Goal: Transaction & Acquisition: Purchase product/service

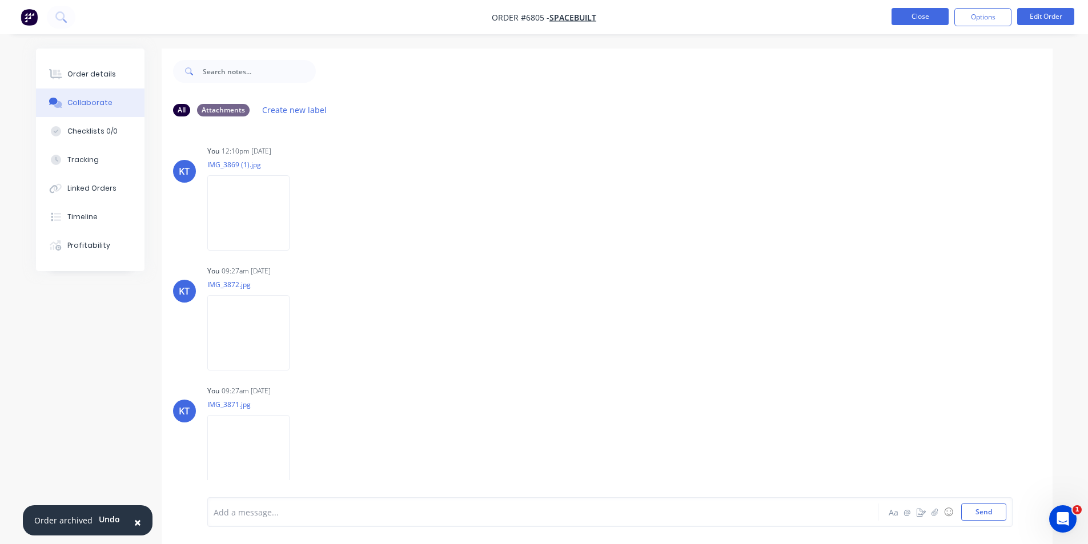
click at [932, 19] on button "Close" at bounding box center [920, 16] width 57 height 17
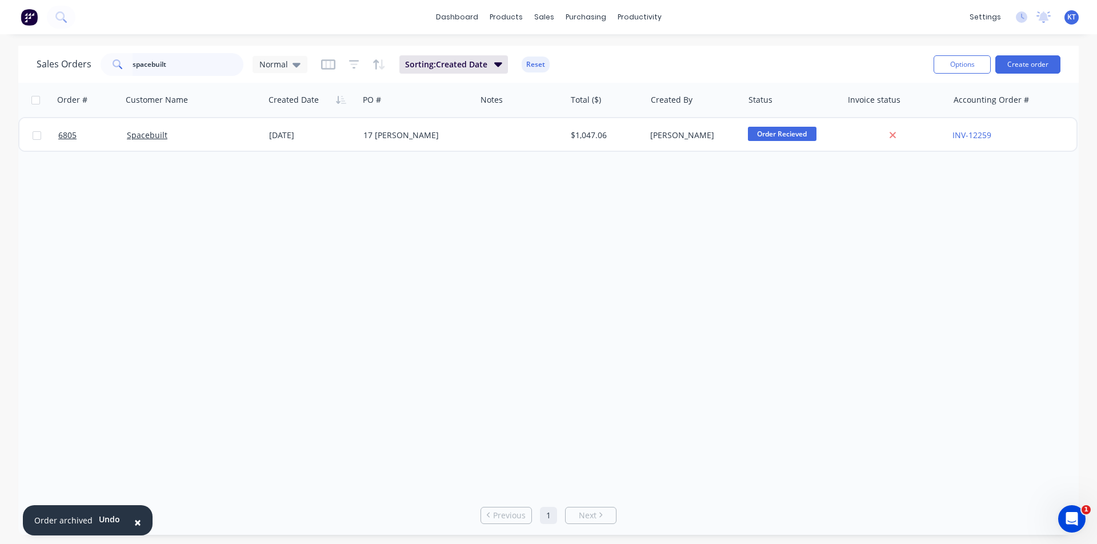
click at [197, 73] on input "spacebuilt" at bounding box center [188, 64] width 111 height 23
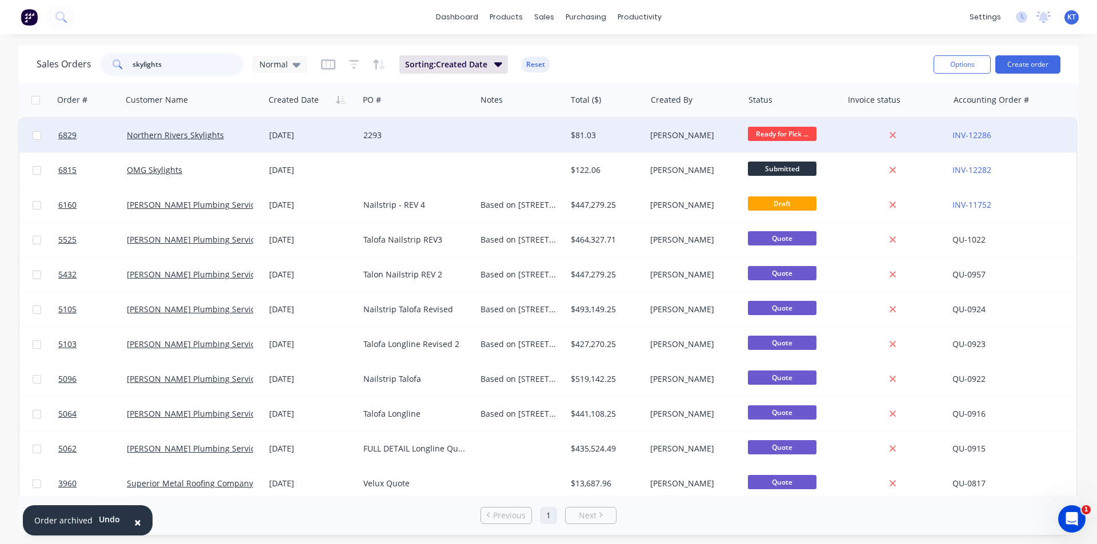
type input "skylights"
click at [302, 141] on div "[DATE]" at bounding box center [312, 135] width 94 height 34
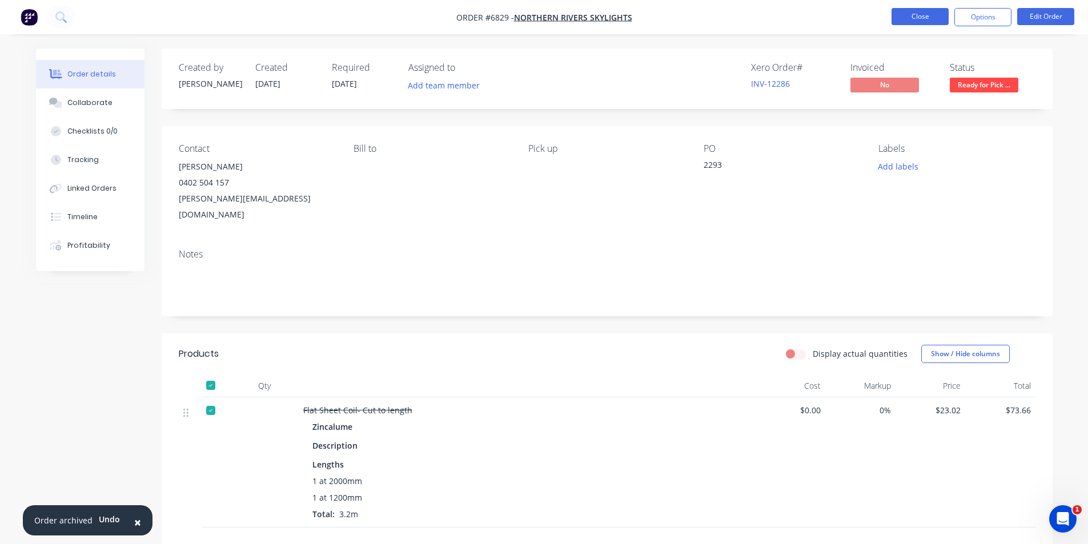
click at [907, 13] on button "Close" at bounding box center [920, 16] width 57 height 17
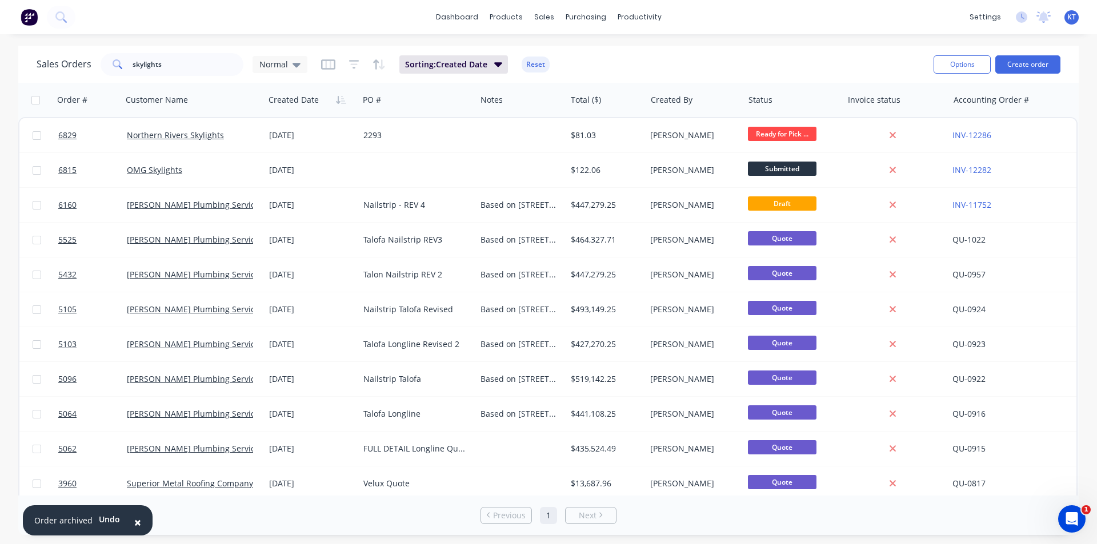
click at [1088, 158] on div "Sales Orders skylights Normal Sorting: Created Date Reset Options Create order …" at bounding box center [548, 291] width 1097 height 490
click at [1018, 62] on button "Create order" at bounding box center [1027, 64] width 65 height 18
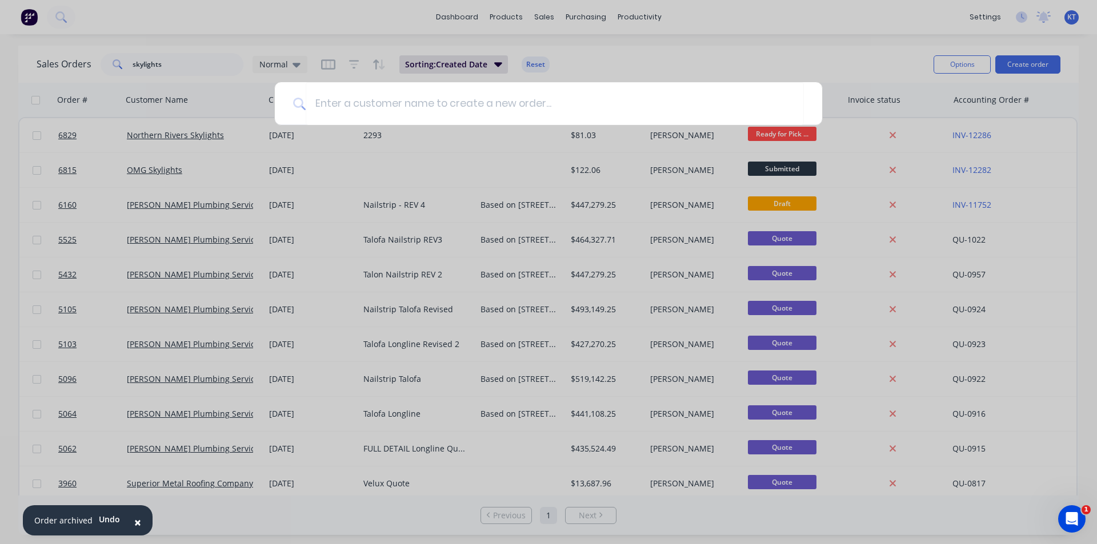
click at [658, 65] on div at bounding box center [548, 272] width 1097 height 544
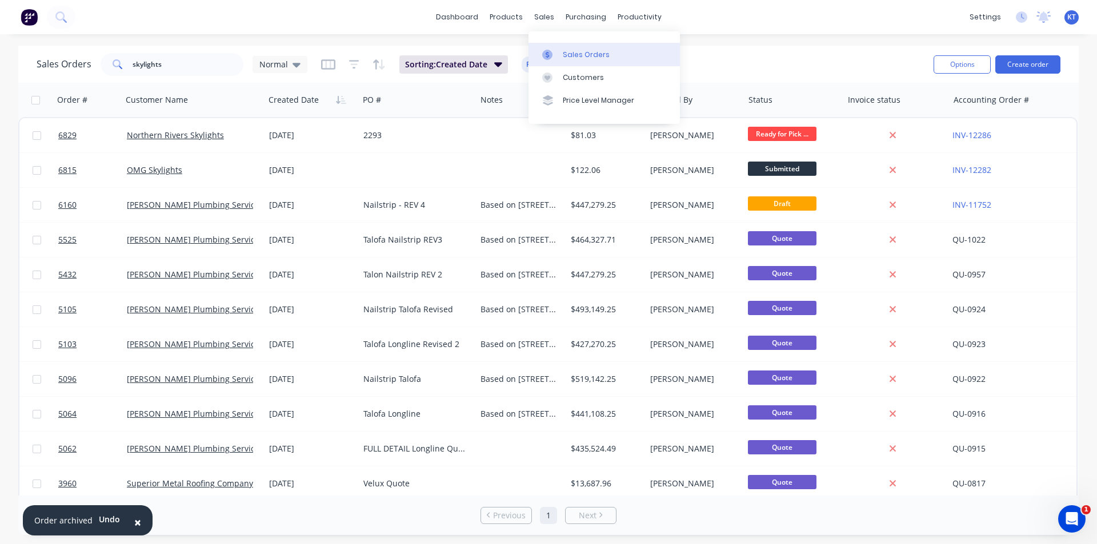
click at [580, 54] on div "Sales Orders" at bounding box center [586, 55] width 47 height 10
click at [179, 66] on input "skylights" at bounding box center [188, 64] width 111 height 23
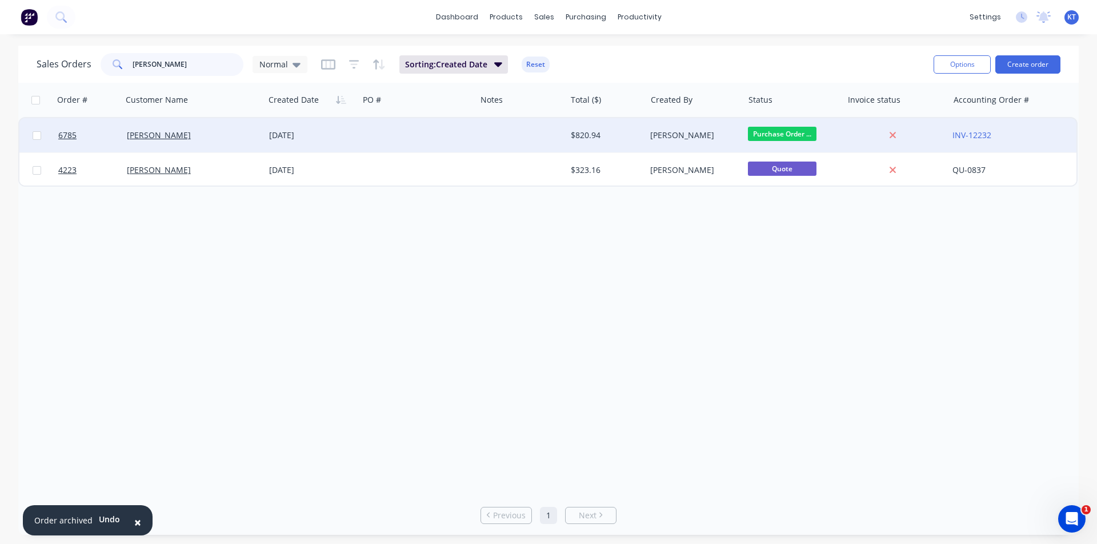
type input "[PERSON_NAME]"
click at [247, 135] on div "[PERSON_NAME]" at bounding box center [190, 135] width 126 height 11
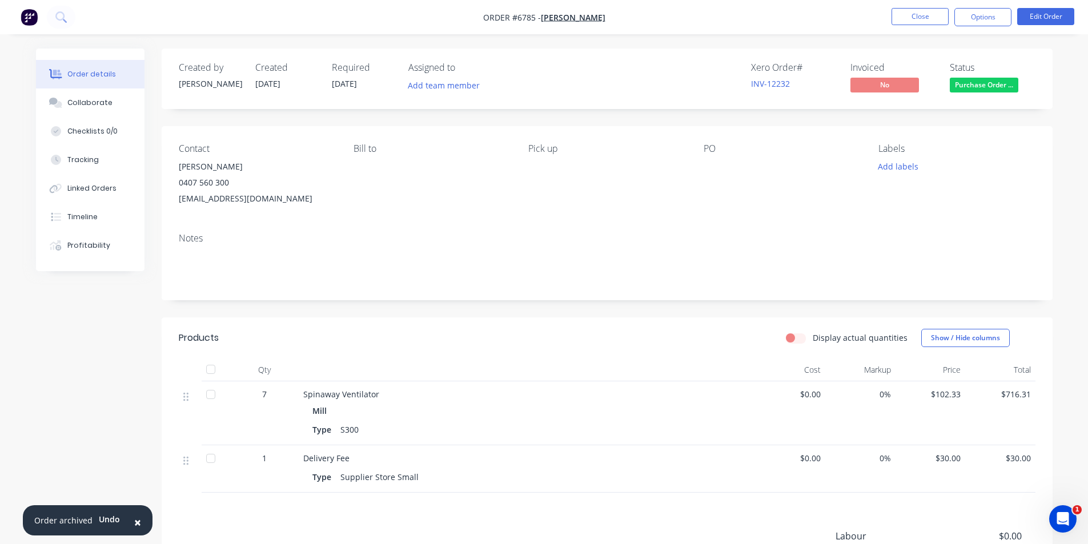
click at [217, 368] on div at bounding box center [210, 369] width 23 height 23
click at [992, 88] on span "Purchase Order ..." at bounding box center [984, 85] width 69 height 14
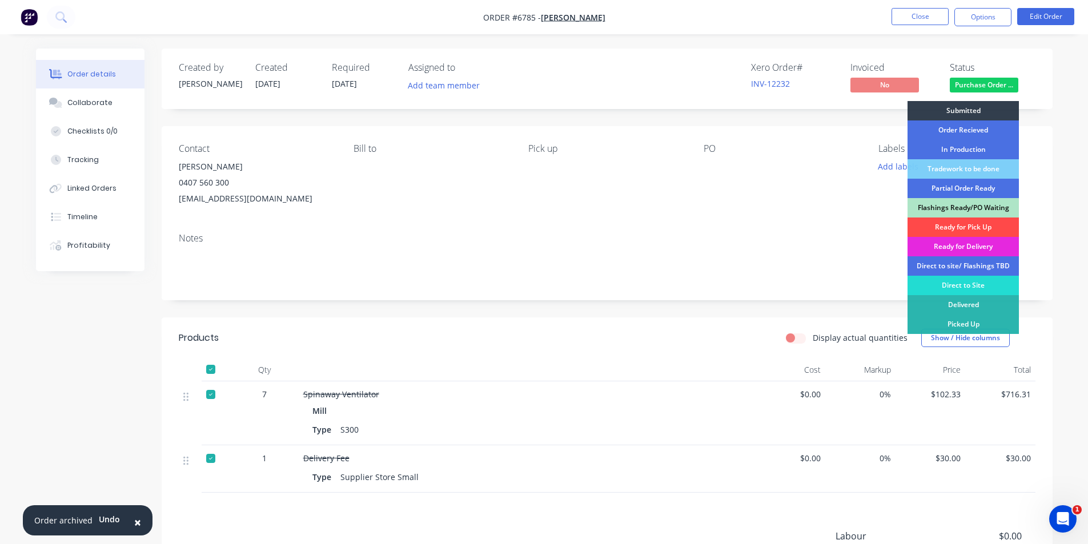
click at [970, 224] on div "Ready for Pick Up" at bounding box center [963, 227] width 111 height 19
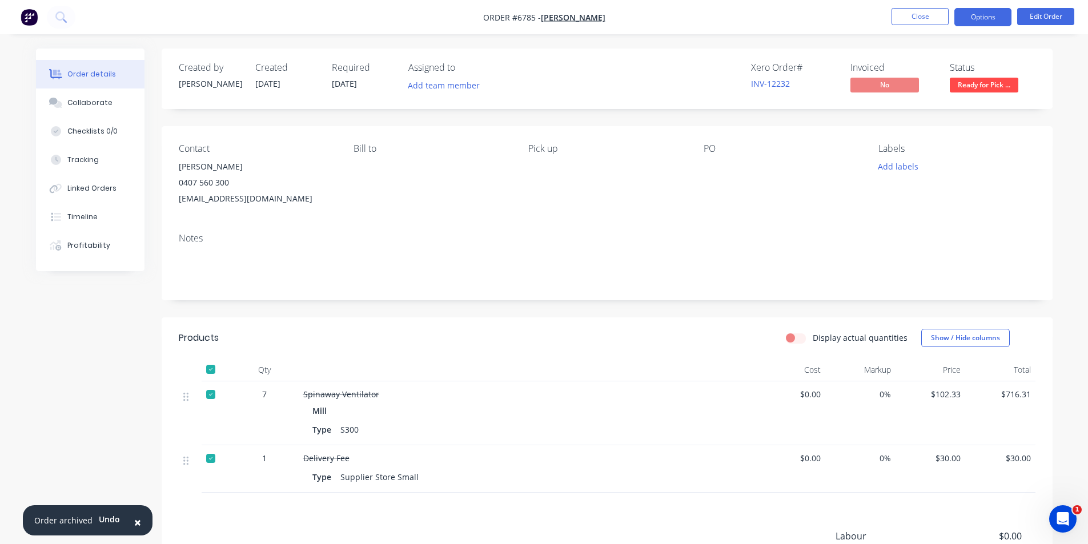
click at [984, 21] on button "Options" at bounding box center [983, 17] width 57 height 18
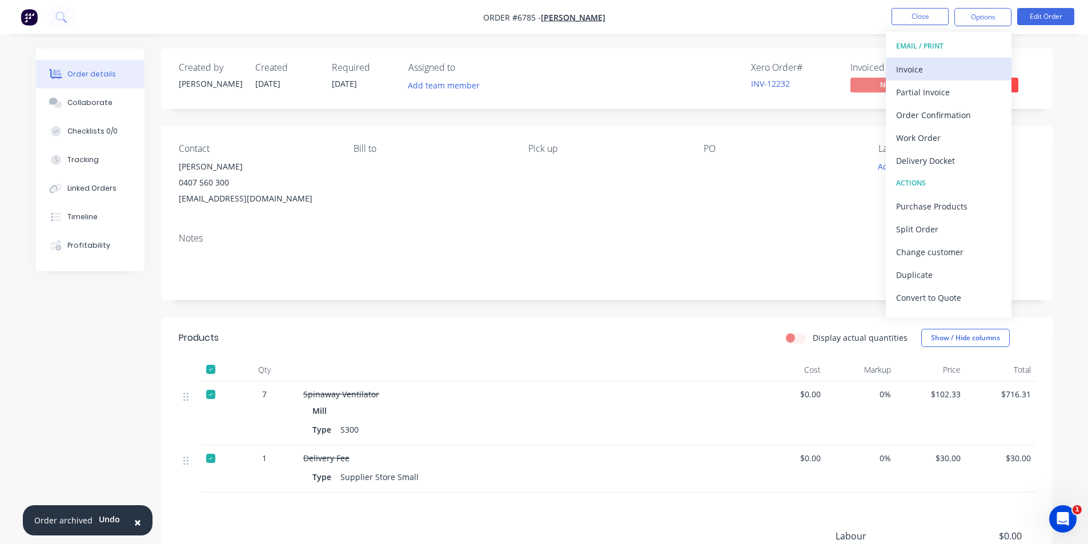
click at [946, 62] on div "Invoice" at bounding box center [948, 69] width 105 height 17
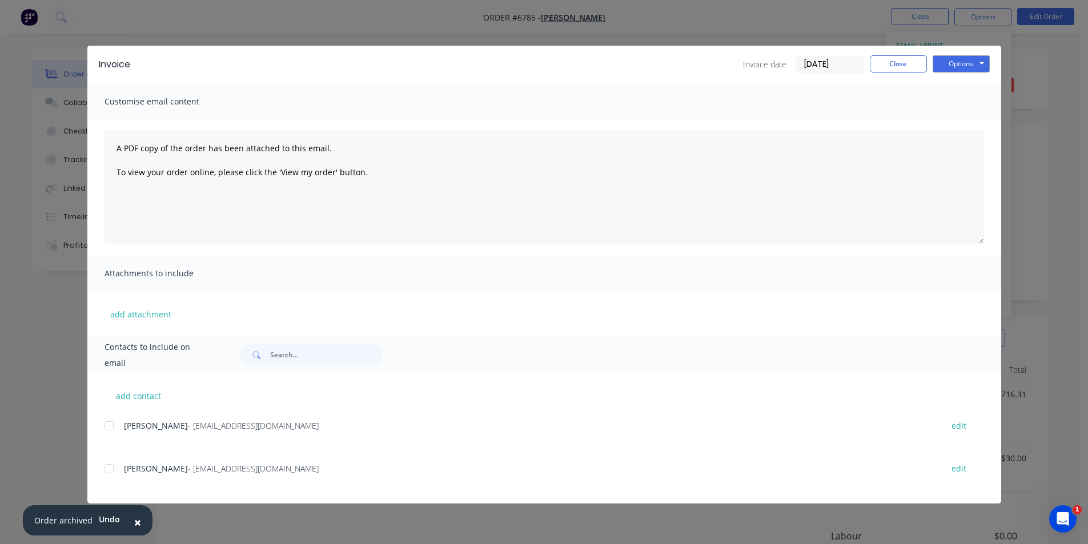
click at [106, 471] on div at bounding box center [109, 469] width 23 height 23
click at [962, 62] on button "Options" at bounding box center [961, 63] width 57 height 17
click at [968, 123] on button "Email" at bounding box center [969, 122] width 73 height 19
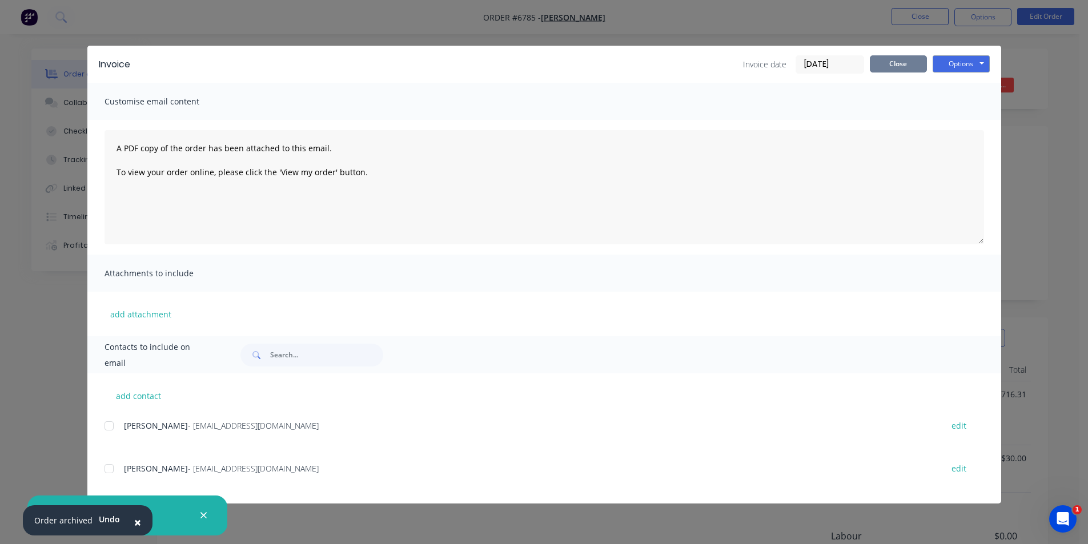
click at [911, 59] on button "Close" at bounding box center [898, 63] width 57 height 17
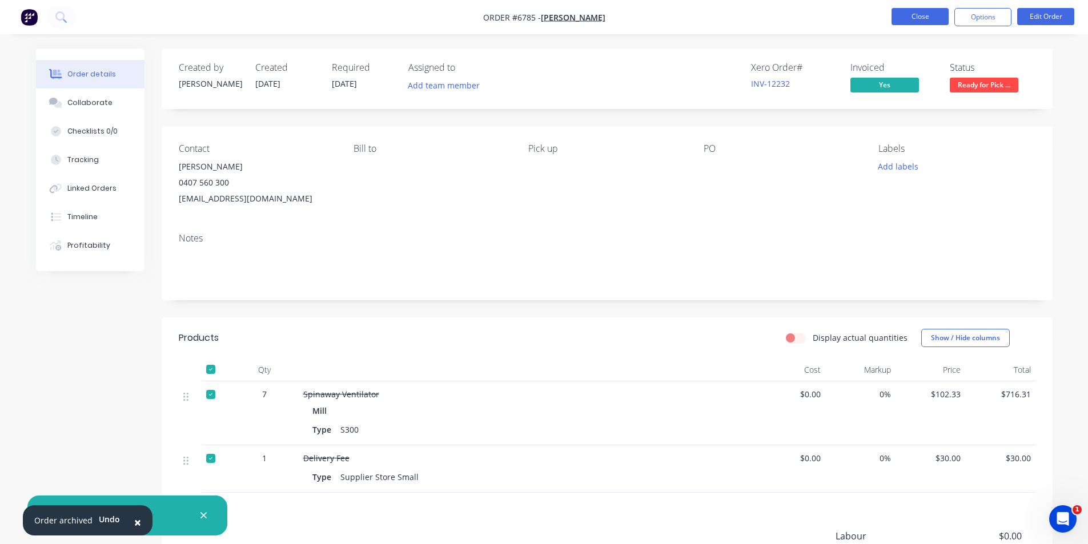
click at [931, 17] on button "Close" at bounding box center [920, 16] width 57 height 17
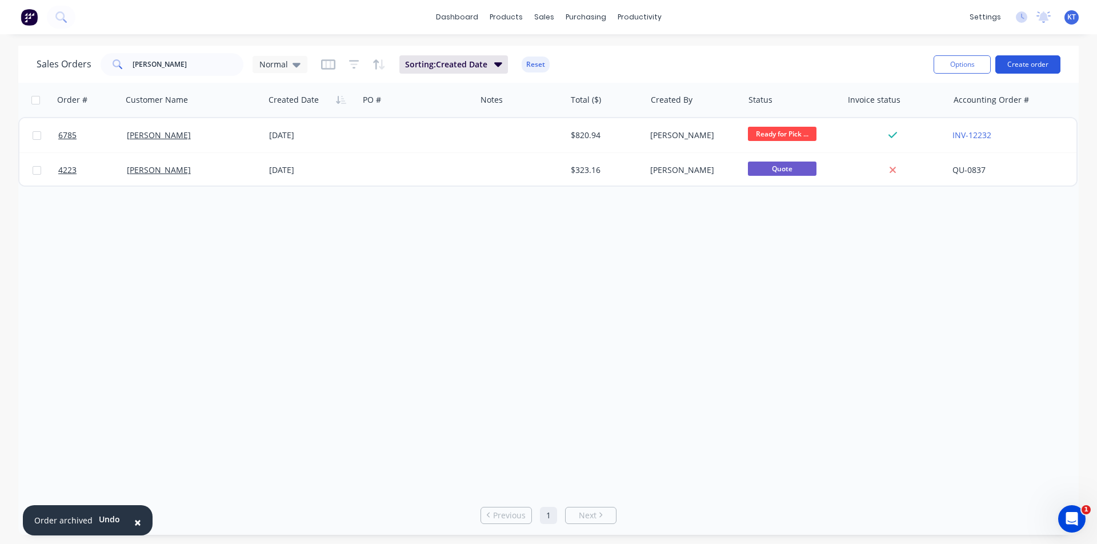
click at [1045, 61] on button "Create order" at bounding box center [1027, 64] width 65 height 18
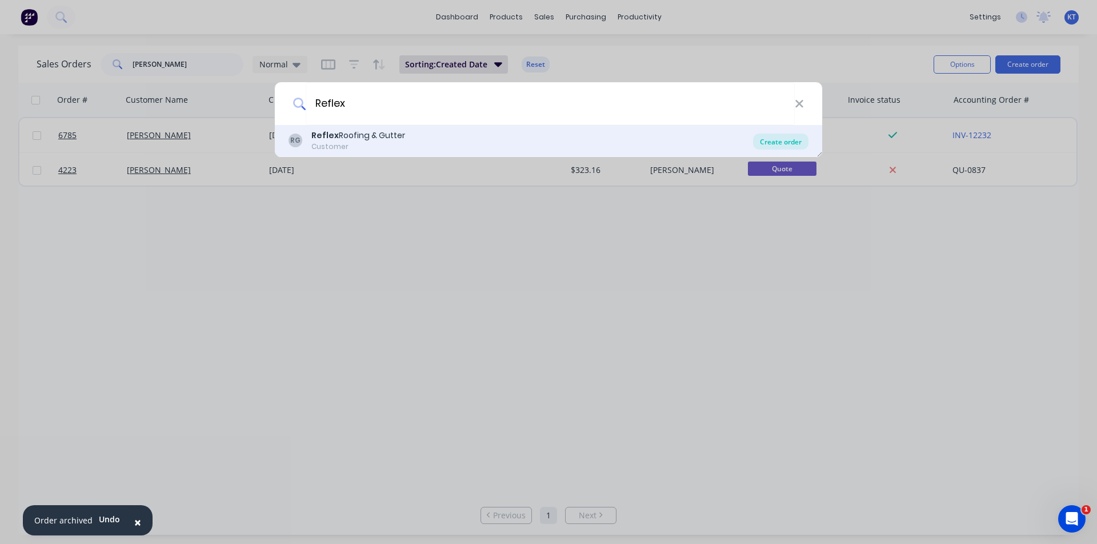
type input "Reflex"
click at [764, 138] on div "Create order" at bounding box center [780, 142] width 55 height 16
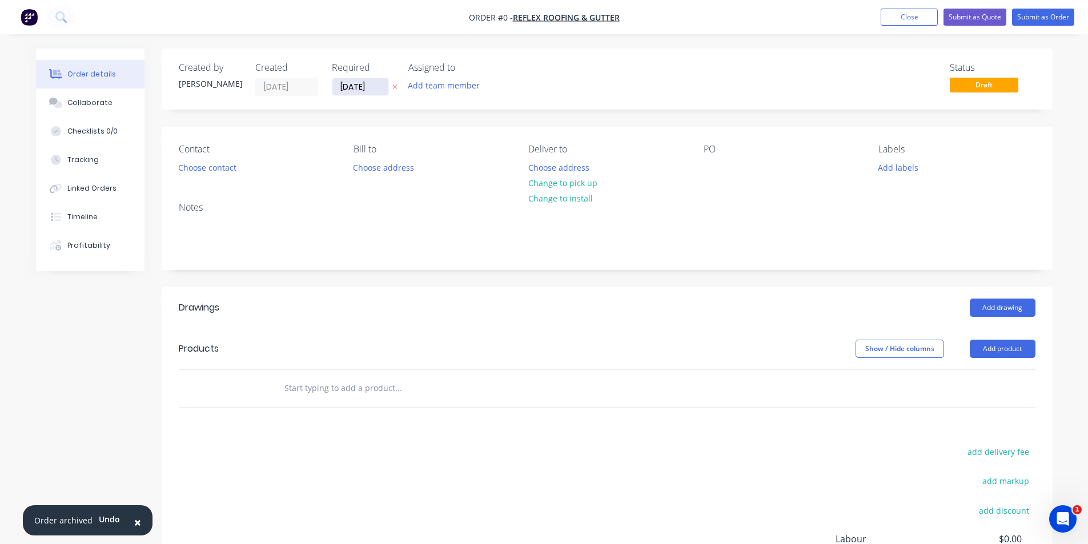
click at [362, 82] on input "[DATE]" at bounding box center [361, 86] width 56 height 17
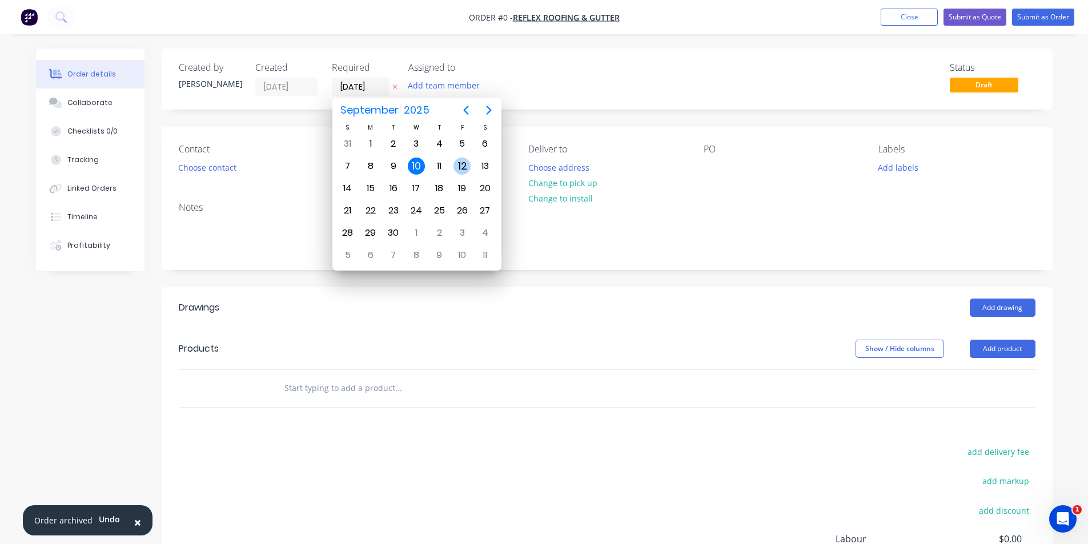
click at [456, 168] on div "12" at bounding box center [462, 166] width 17 height 17
type input "[DATE]"
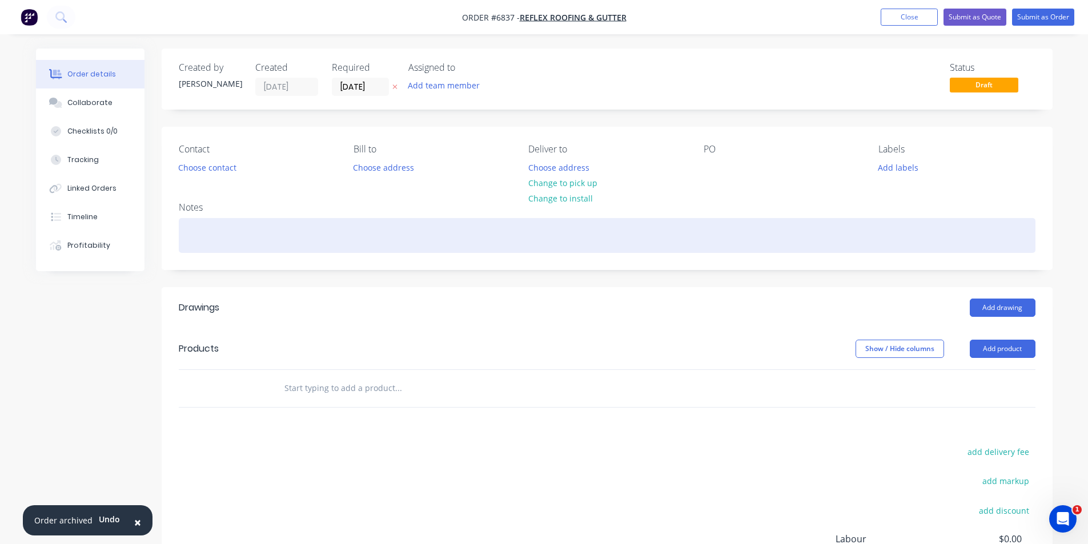
click at [212, 231] on div at bounding box center [607, 235] width 857 height 35
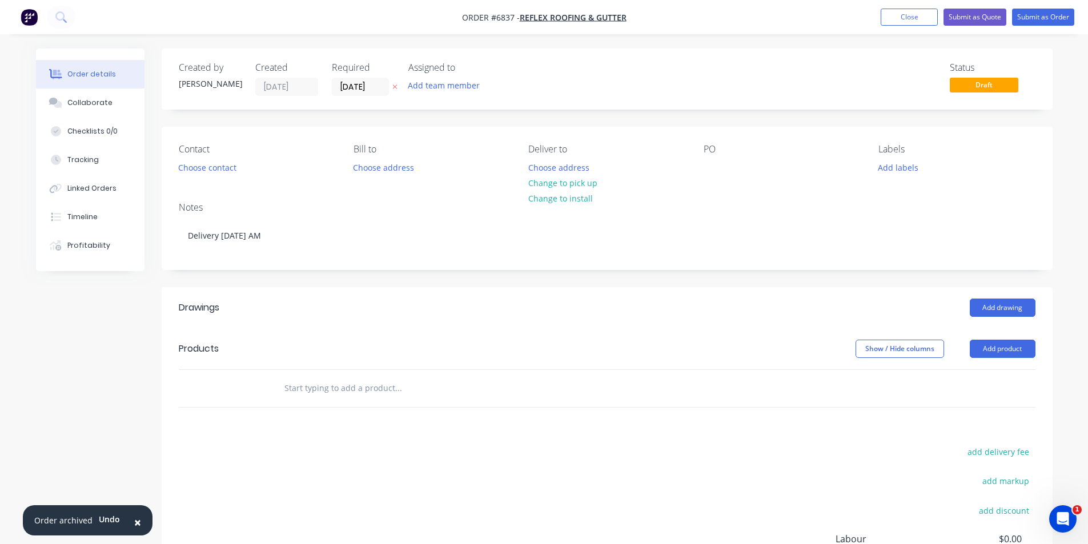
click at [233, 177] on div "Contact Choose contact [PERSON_NAME] to Choose address Deliver to Choose addres…" at bounding box center [607, 160] width 891 height 66
click at [227, 167] on button "Choose contact" at bounding box center [207, 166] width 70 height 15
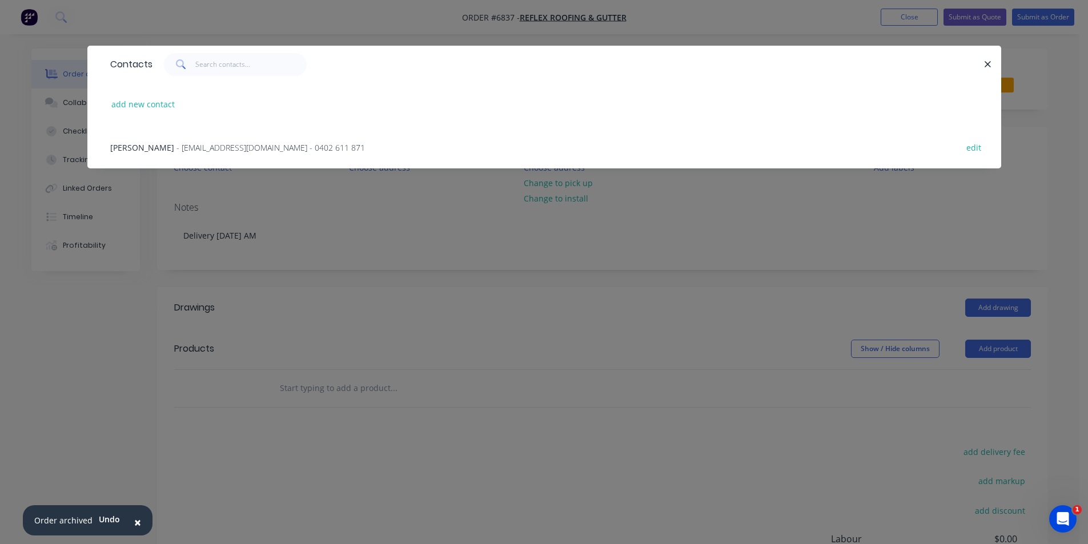
click at [225, 142] on span "- [EMAIL_ADDRESS][DOMAIN_NAME] - 0402 611 871" at bounding box center [271, 147] width 189 height 11
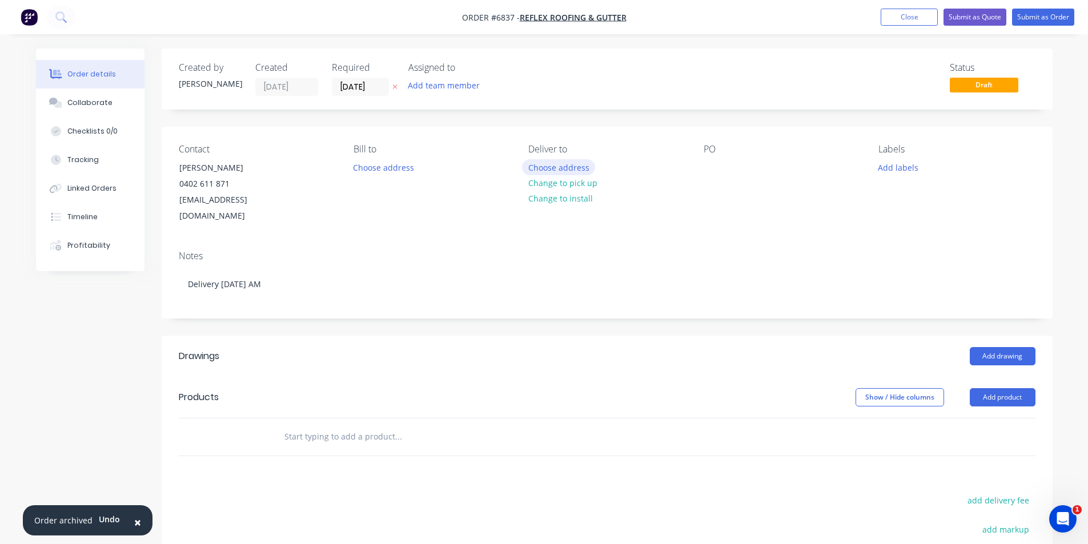
click at [579, 165] on button "Choose address" at bounding box center [558, 166] width 73 height 15
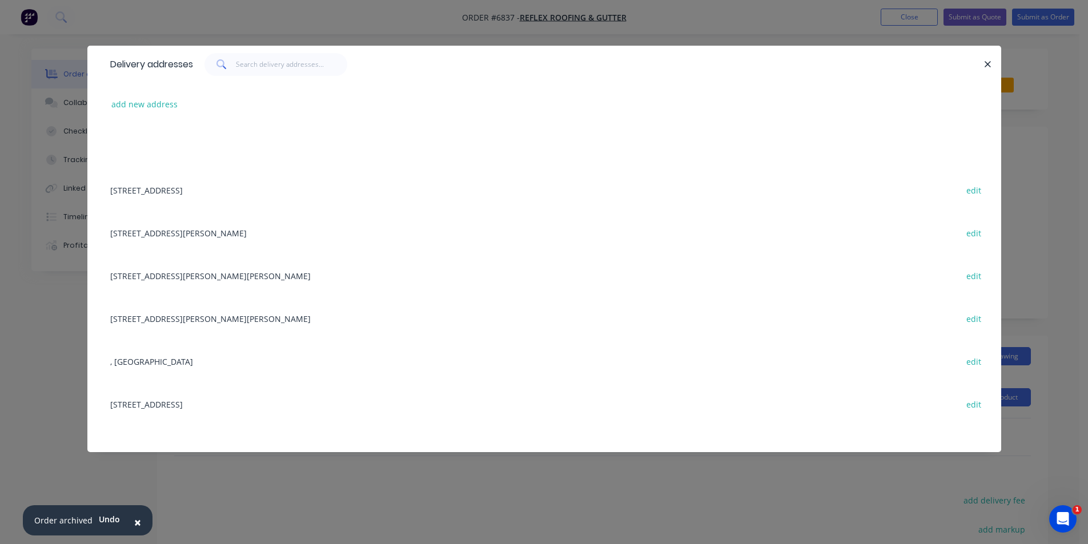
click at [219, 320] on div "[STREET_ADDRESS][PERSON_NAME][PERSON_NAME] edit" at bounding box center [545, 318] width 880 height 43
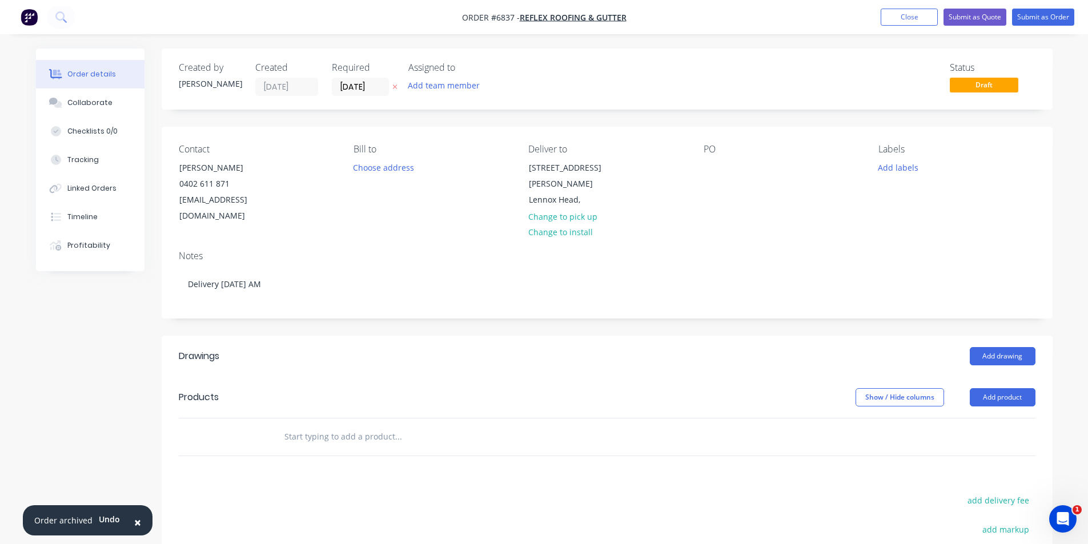
click at [727, 164] on div "PO" at bounding box center [782, 184] width 157 height 81
click at [713, 172] on div at bounding box center [713, 167] width 18 height 17
click at [1000, 347] on button "Add drawing" at bounding box center [1003, 356] width 66 height 18
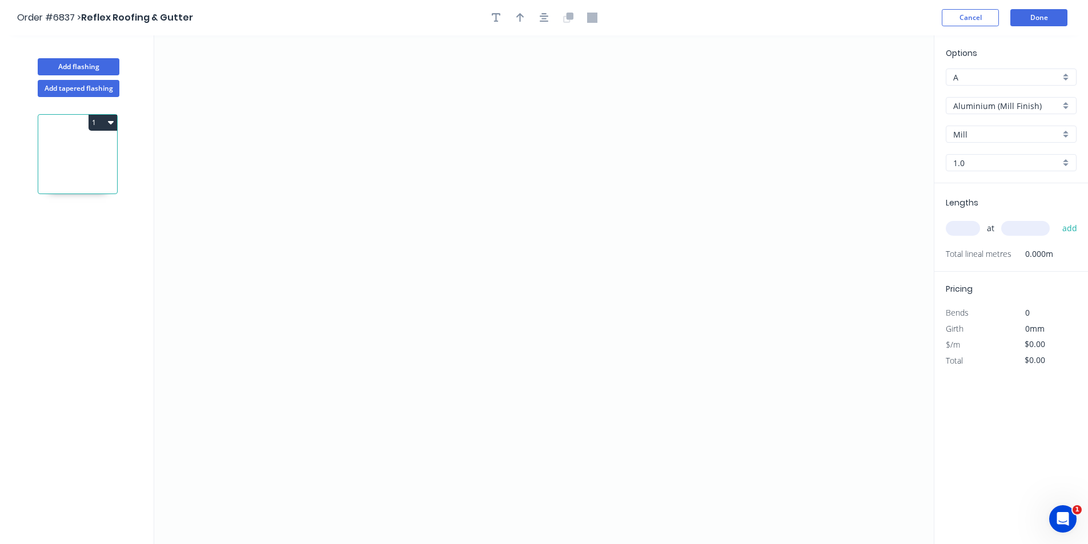
click at [1043, 121] on div "Options A A Aluminium (Mill Finish) Aluminium (Mill Finish) Mill Mill 1.0 1.0" at bounding box center [1012, 115] width 154 height 137
click at [1046, 110] on input "Aluminium (Mill Finish)" at bounding box center [1007, 106] width 107 height 12
click at [1032, 190] on div "Colorbond Matt" at bounding box center [1012, 188] width 130 height 20
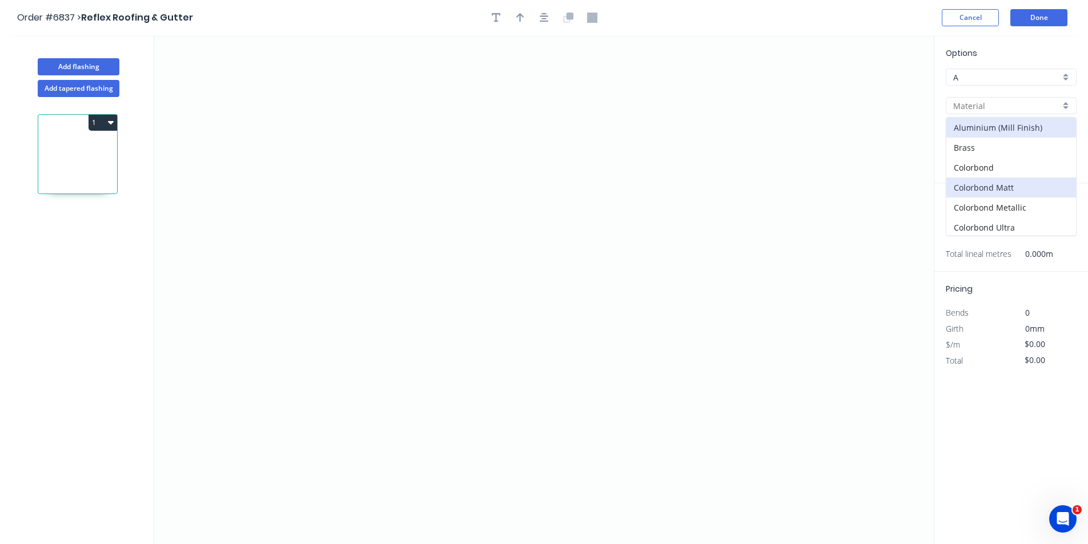
type input "Colorbond Matt"
type input "Bluegum Matt"
type input "0.55"
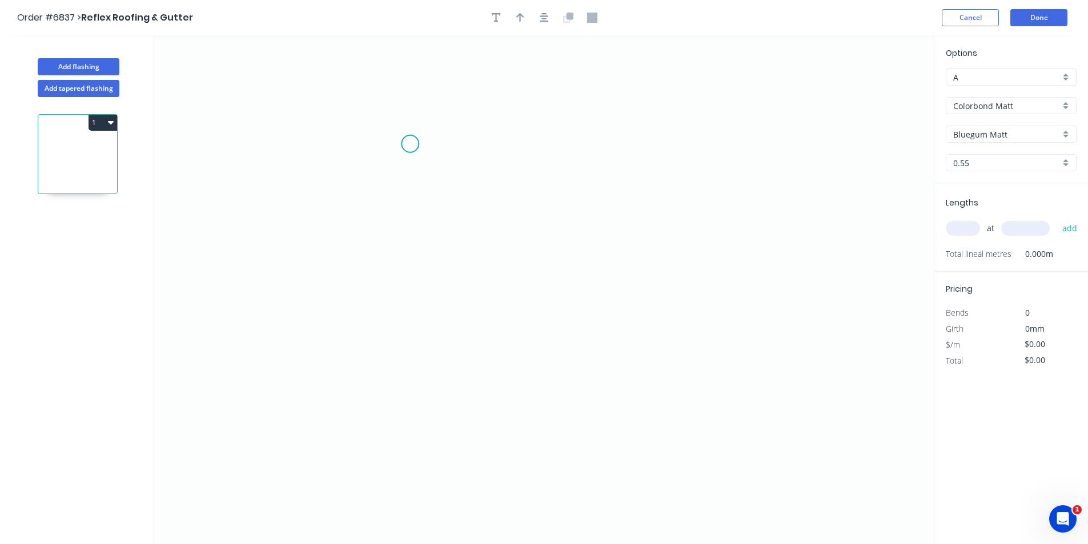
click at [410, 144] on icon "0" at bounding box center [544, 289] width 780 height 509
click at [505, 162] on icon at bounding box center [457, 153] width 95 height 18
click at [500, 289] on icon "0 ?" at bounding box center [544, 289] width 780 height 509
click at [456, 285] on icon "0 ? ? ? º" at bounding box center [544, 289] width 780 height 509
click at [458, 334] on icon "0 ? ? ? ? º" at bounding box center [544, 289] width 780 height 509
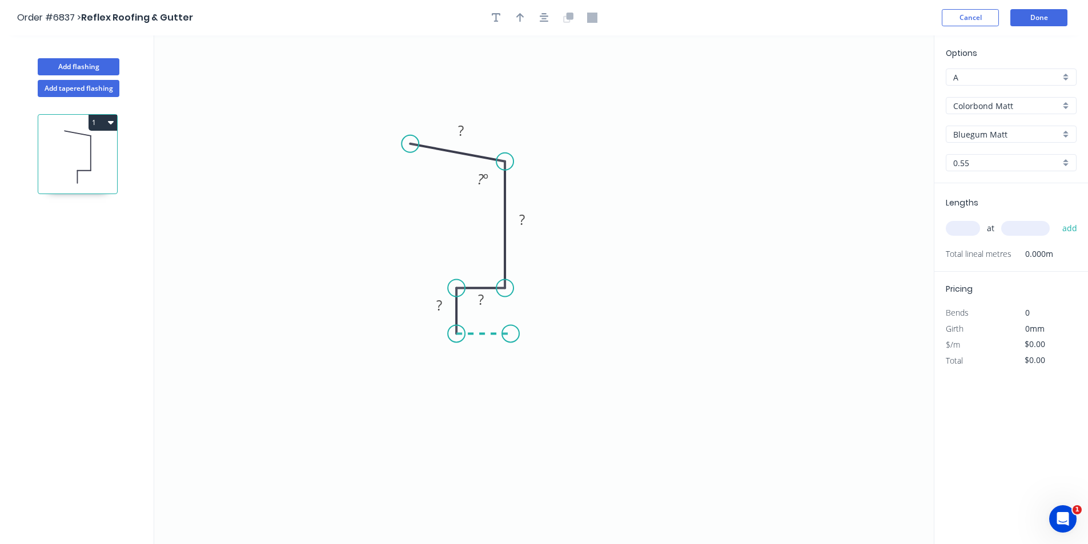
click at [511, 331] on icon "0 ? ? ? ? ? º" at bounding box center [544, 289] width 780 height 509
click at [508, 491] on icon "0 ? ? ? ? ? ? º" at bounding box center [544, 289] width 780 height 509
click at [419, 487] on icon "0 ? ? ? ? ? ? ? º" at bounding box center [544, 289] width 780 height 509
click at [419, 456] on icon at bounding box center [419, 472] width 0 height 35
click at [434, 455] on icon at bounding box center [426, 455] width 15 height 0
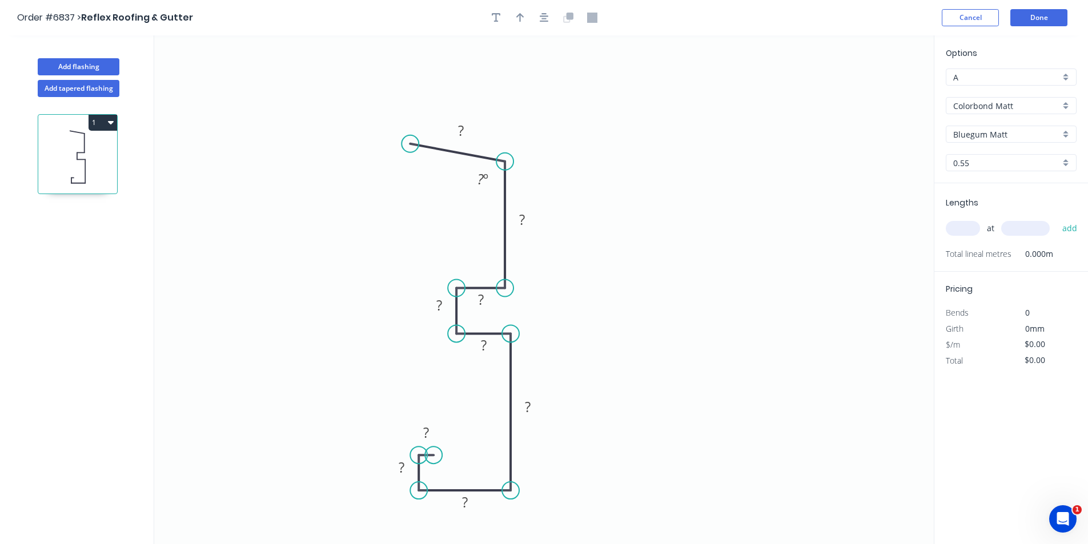
click at [1067, 122] on div "Options A A Colorbond Matt Colorbond [PERSON_NAME] [PERSON_NAME] [PERSON_NAME] …" at bounding box center [1012, 115] width 154 height 137
click at [1067, 131] on div "Bluegum Matt" at bounding box center [1011, 134] width 131 height 17
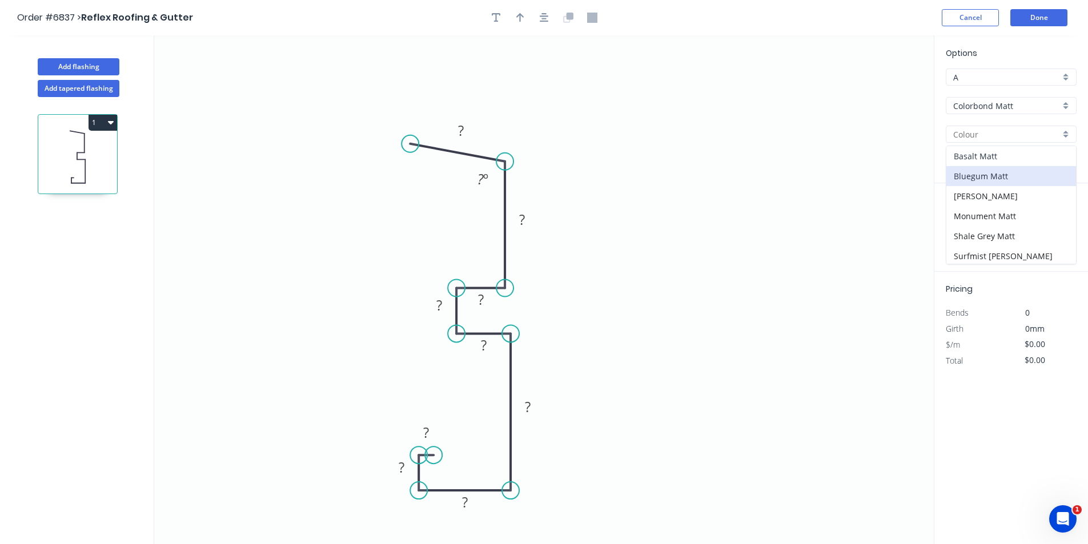
click at [981, 159] on div "Basalt Matt" at bounding box center [1012, 156] width 130 height 20
type input "Basalt Matt"
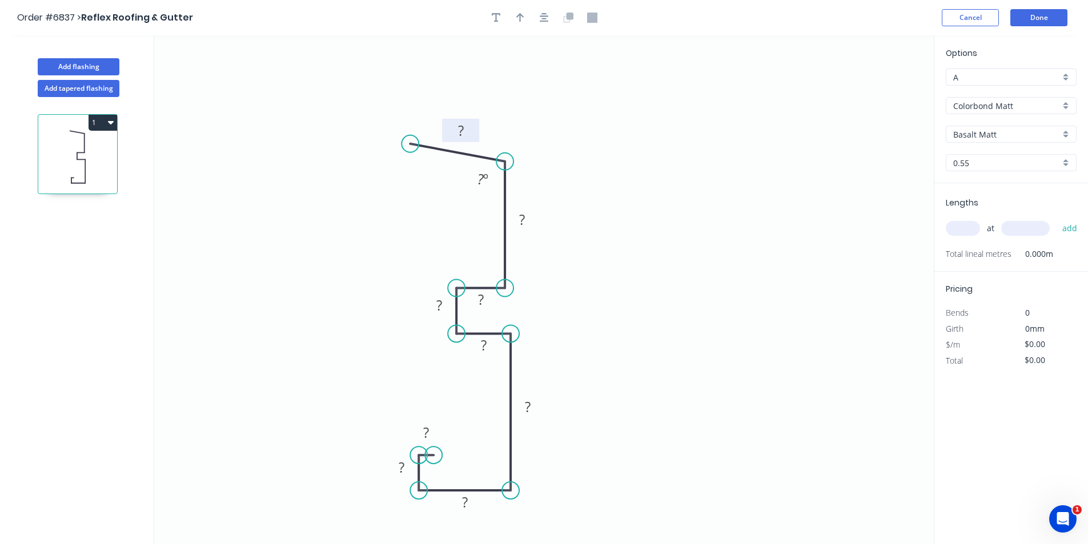
click at [466, 129] on rect at bounding box center [461, 131] width 23 height 16
click at [532, 403] on rect at bounding box center [527, 408] width 23 height 16
type input "$21.13"
click at [543, 19] on icon "button" at bounding box center [544, 17] width 9 height 9
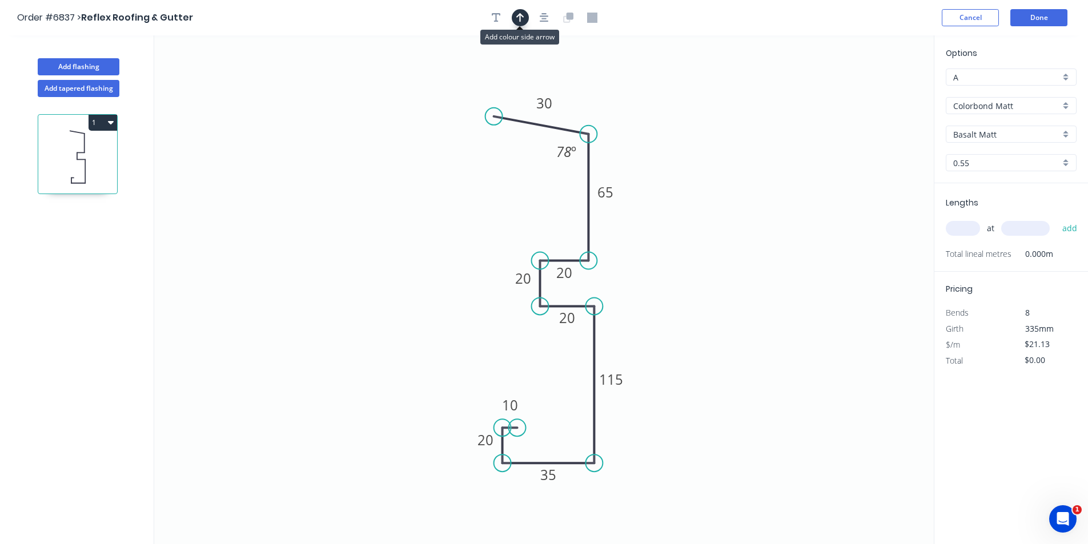
click at [525, 19] on button "button" at bounding box center [520, 17] width 17 height 17
click at [877, 90] on icon at bounding box center [876, 79] width 10 height 37
drag, startPoint x: 877, startPoint y: 90, endPoint x: 610, endPoint y: 207, distance: 291.4
click at [610, 207] on icon at bounding box center [619, 197] width 33 height 33
click at [965, 236] on input "text" at bounding box center [963, 228] width 34 height 15
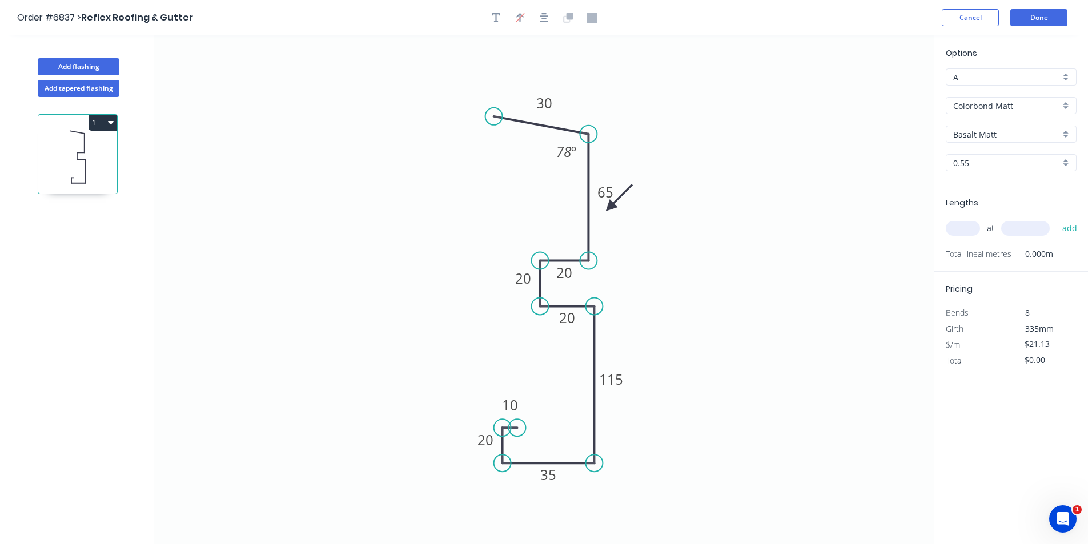
click at [965, 233] on input "text" at bounding box center [963, 228] width 34 height 15
type input "8"
type input "6200"
click at [1057, 219] on button "add" at bounding box center [1070, 228] width 27 height 19
type input "$1,048.05"
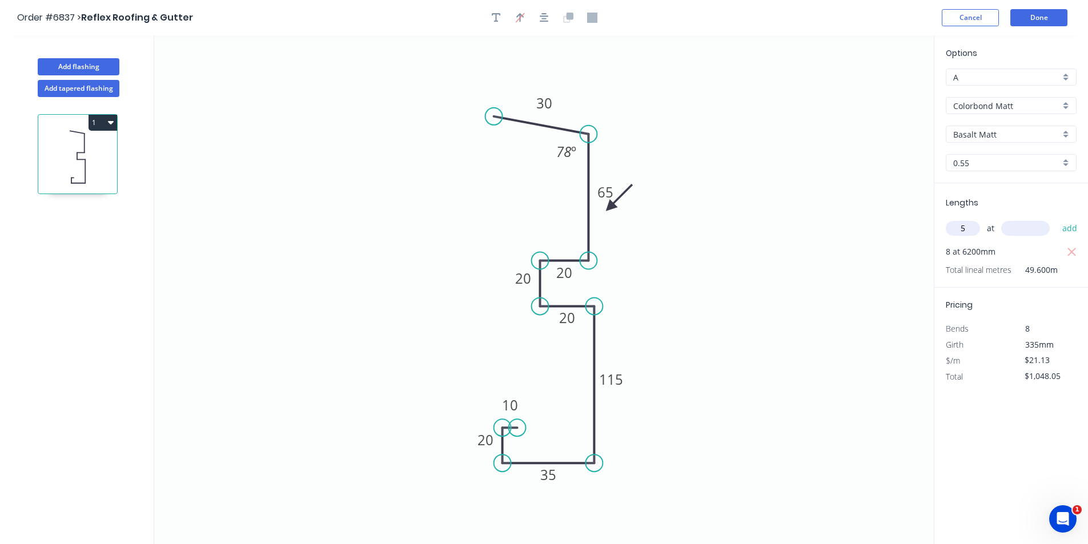
type input "5"
type input "7000"
click at [1057, 219] on button "add" at bounding box center [1070, 228] width 27 height 19
type input "$1,787.60"
click at [702, 163] on icon "0 65 20 20 20 10 35 20 115 30 78 º" at bounding box center [544, 289] width 780 height 509
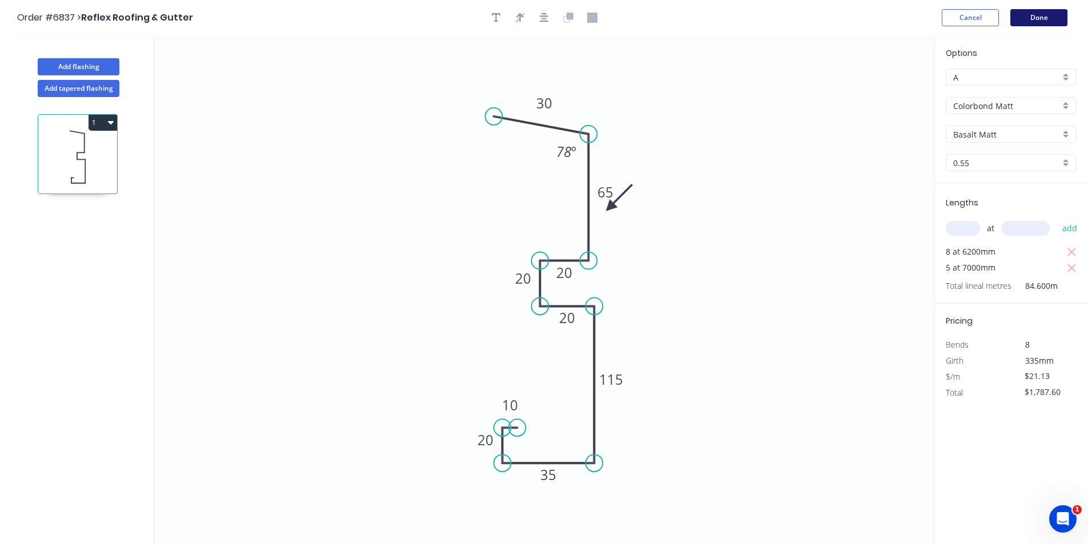
click at [1032, 15] on button "Done" at bounding box center [1039, 17] width 57 height 17
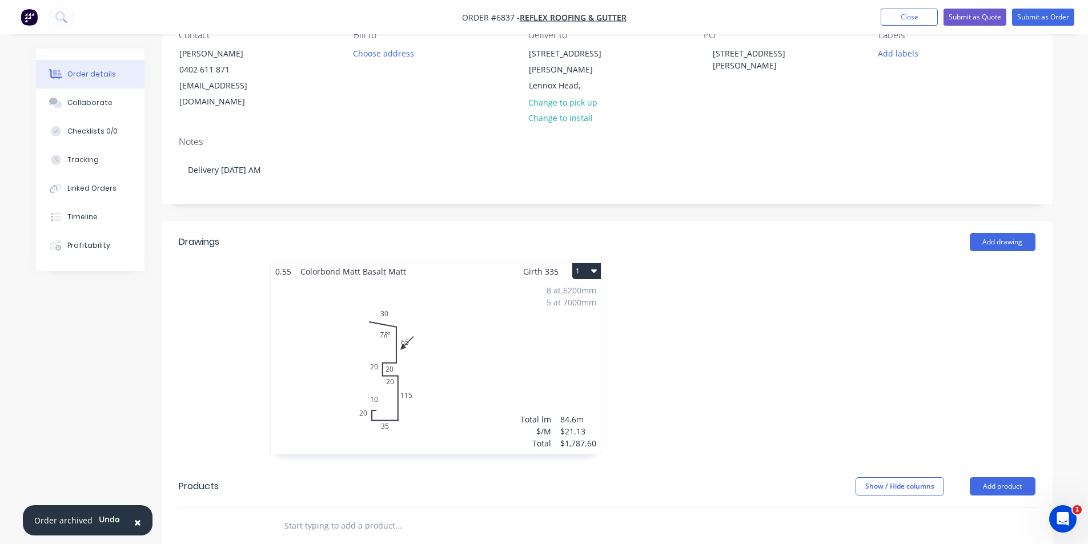
scroll to position [343, 0]
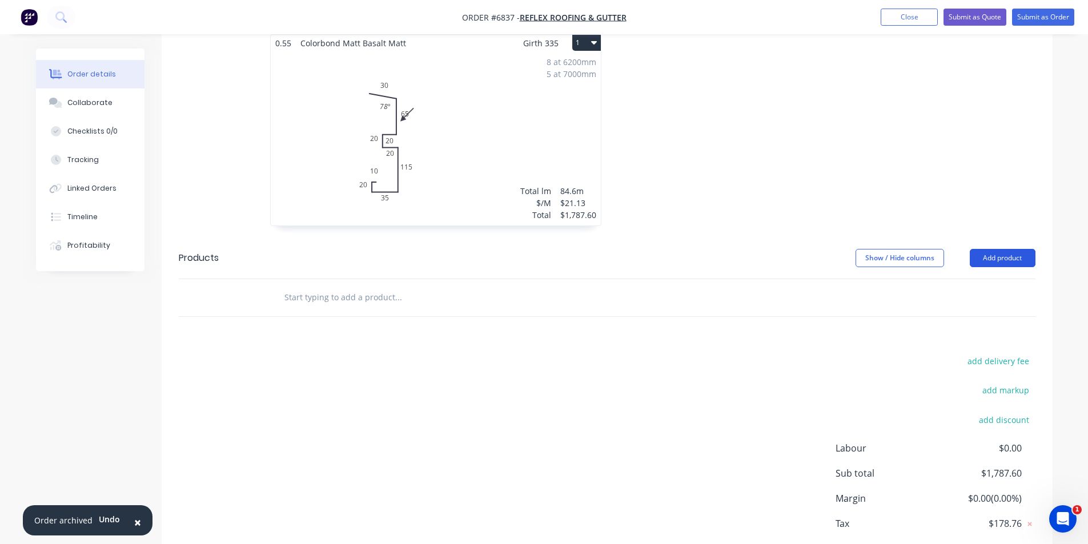
click at [1015, 249] on button "Add product" at bounding box center [1003, 258] width 66 height 18
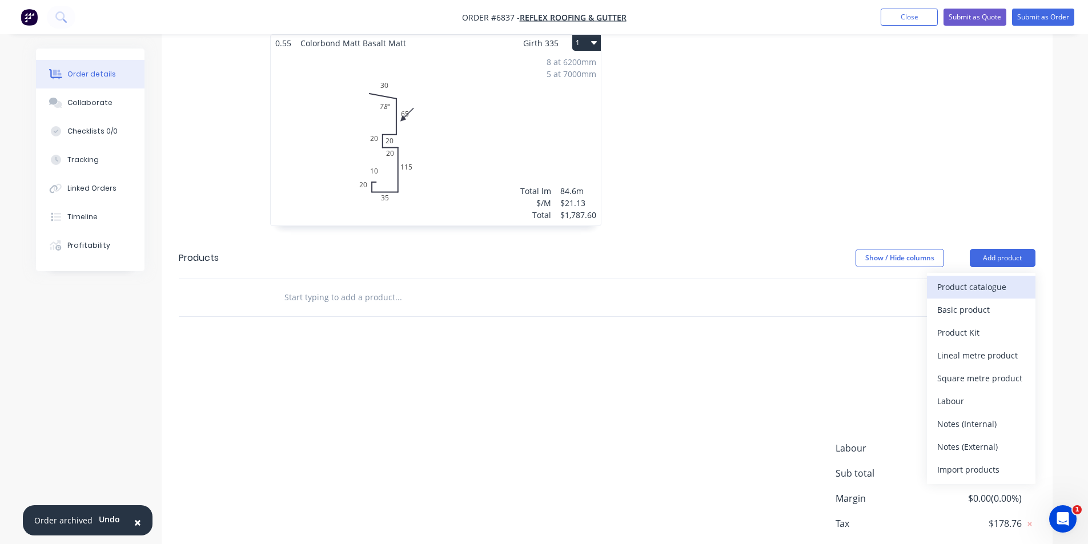
click at [989, 279] on div "Product catalogue" at bounding box center [982, 287] width 88 height 17
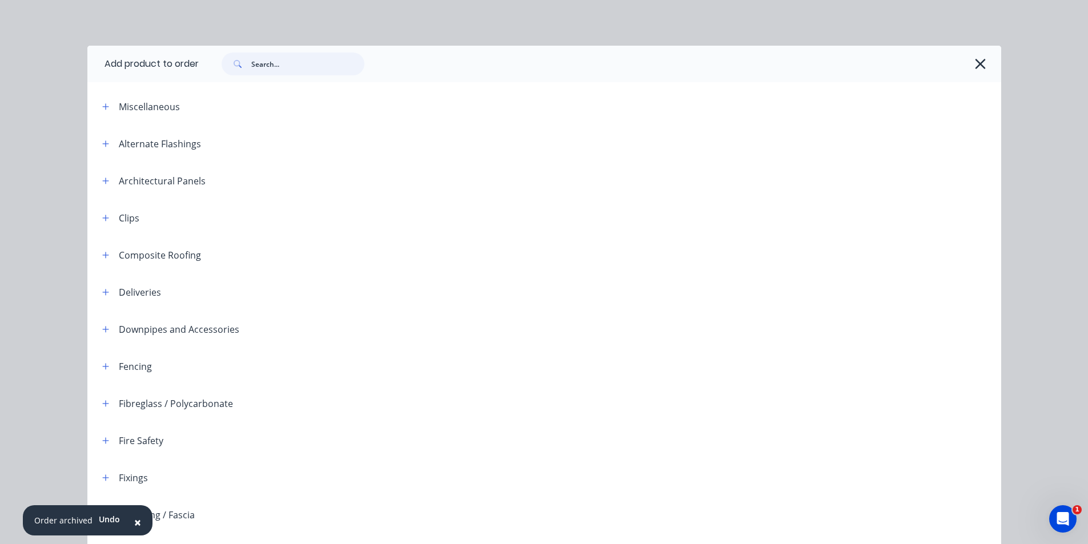
click at [315, 63] on input "text" at bounding box center [307, 64] width 113 height 23
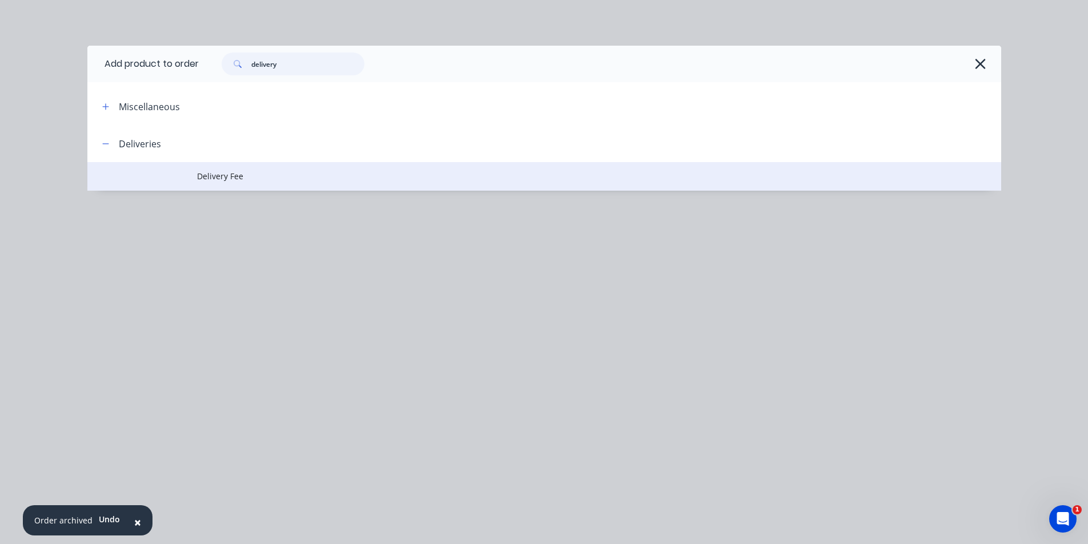
type input "delivery"
click at [234, 188] on td "Delivery Fee" at bounding box center [599, 176] width 804 height 29
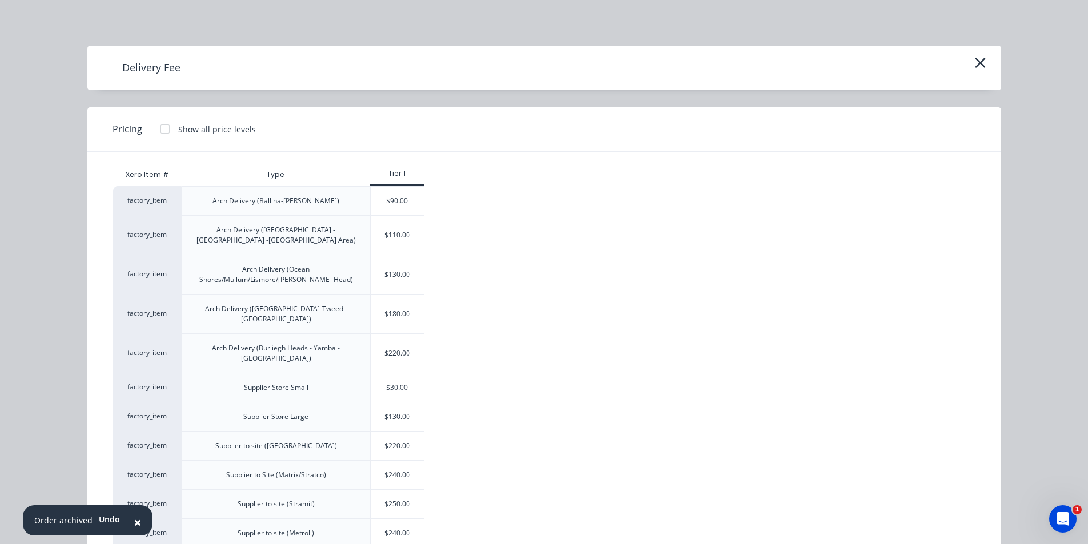
click at [388, 229] on div "$110.00" at bounding box center [398, 235] width 54 height 39
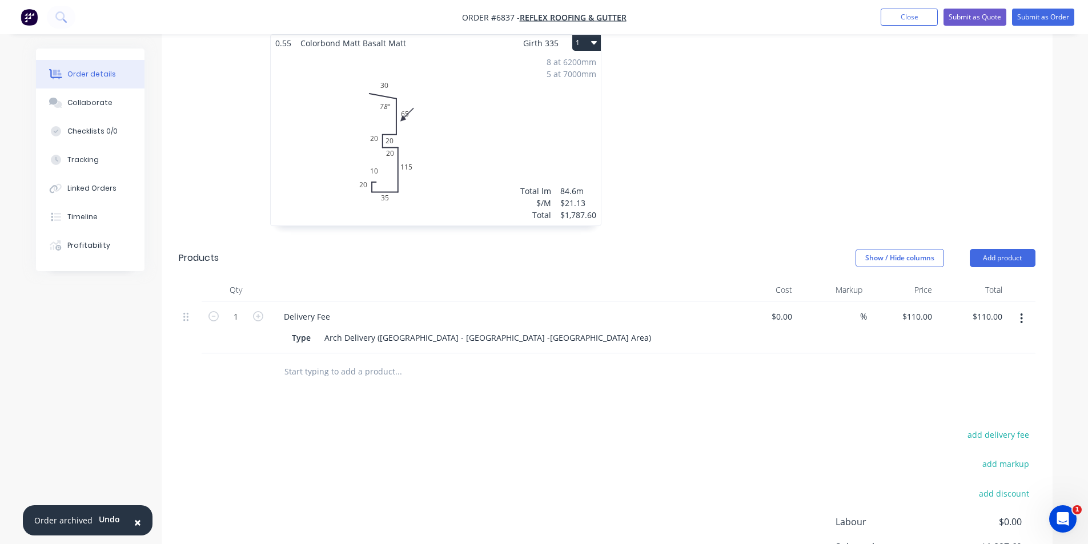
click at [1026, 309] on button "button" at bounding box center [1021, 319] width 27 height 21
click at [974, 343] on button "Edit" at bounding box center [981, 348] width 109 height 23
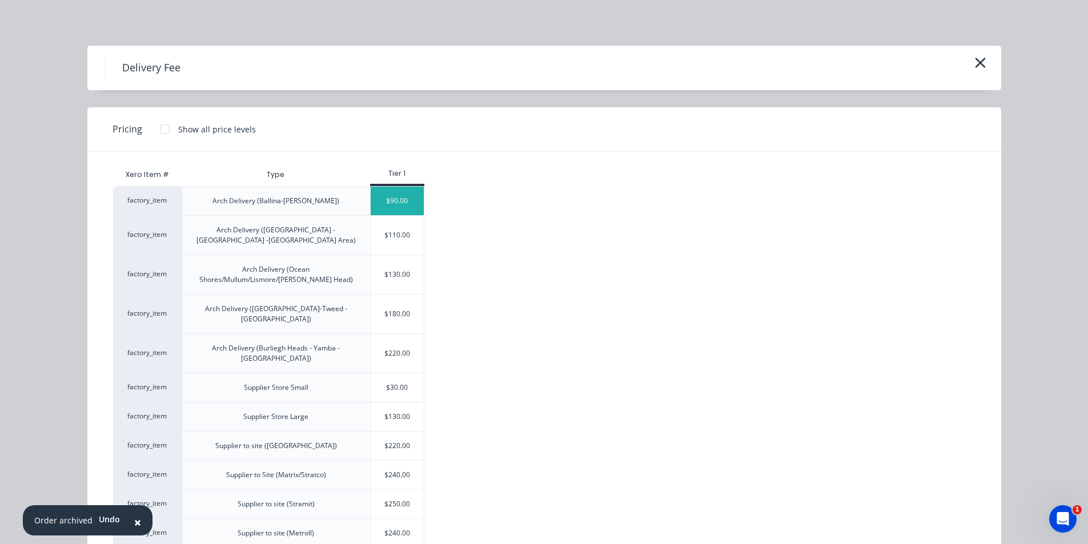
click at [386, 202] on div "$90.00" at bounding box center [398, 201] width 54 height 29
type input "$90.00"
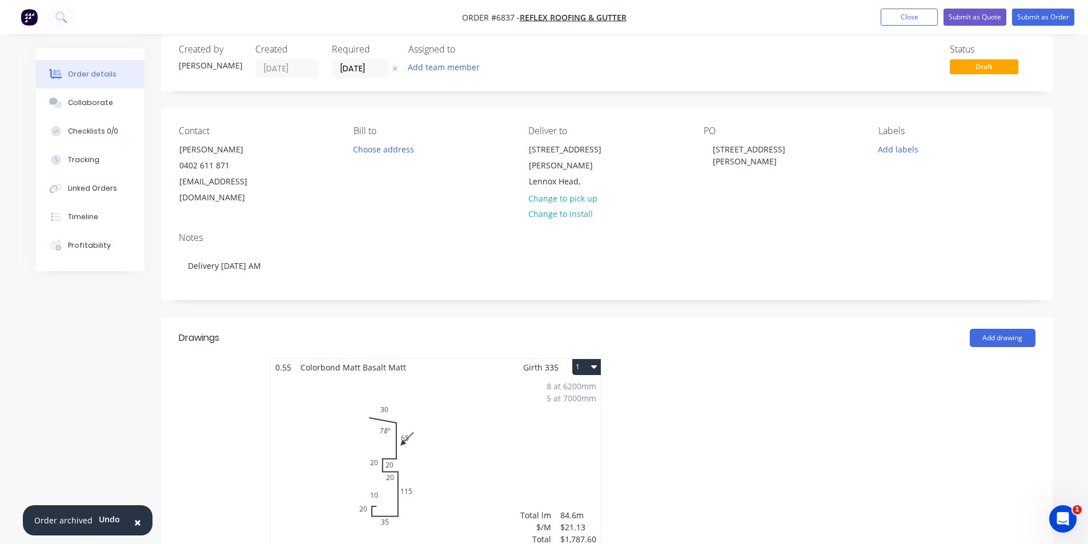
scroll to position [0, 0]
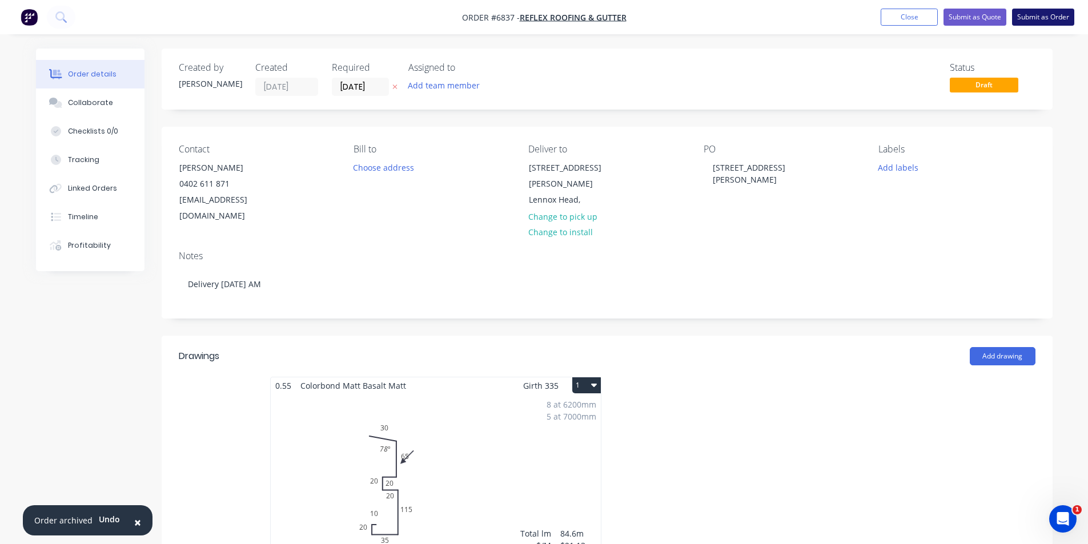
click at [1034, 14] on button "Submit as Order" at bounding box center [1043, 17] width 62 height 17
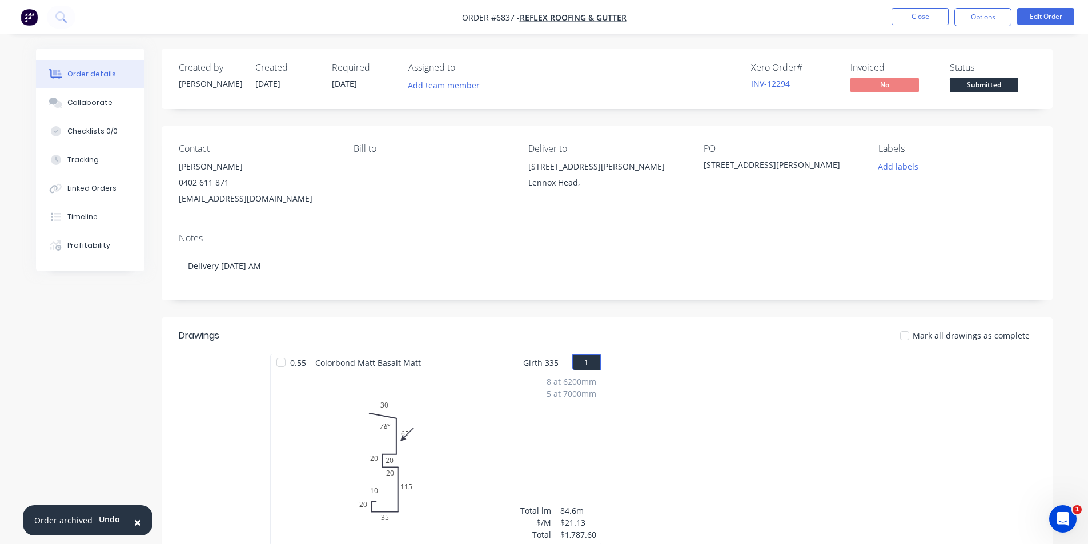
drag, startPoint x: 118, startPoint y: 98, endPoint x: 161, endPoint y: 66, distance: 53.1
click at [118, 98] on button "Collaborate" at bounding box center [90, 103] width 109 height 29
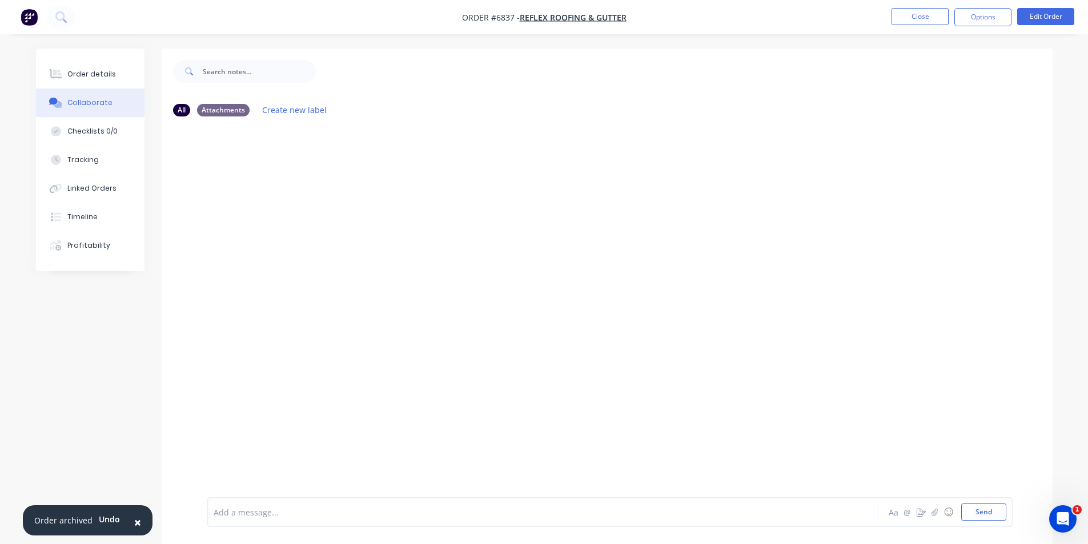
drag, startPoint x: 936, startPoint y: 515, endPoint x: 5, endPoint y: 2, distance: 1063.5
click at [1080, 536] on div at bounding box center [1080, 536] width 0 height 0
click at [935, 508] on icon "button" at bounding box center [934, 512] width 7 height 8
click at [978, 512] on button "Send" at bounding box center [984, 512] width 45 height 17
click at [54, 81] on button "Order details" at bounding box center [90, 74] width 109 height 29
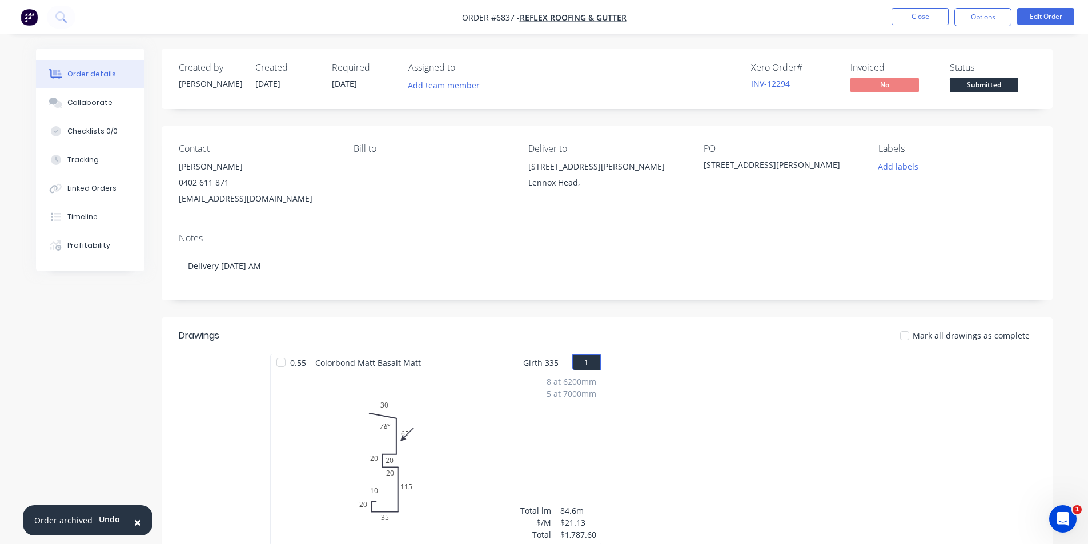
click at [959, 90] on span "Submitted" at bounding box center [984, 85] width 69 height 14
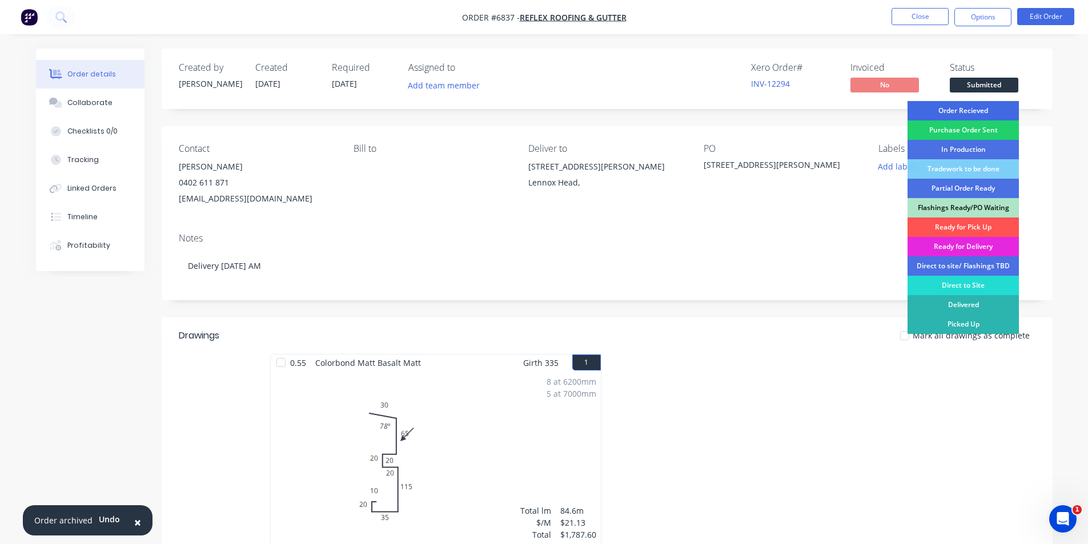
click at [995, 107] on div "Order Recieved" at bounding box center [963, 110] width 111 height 19
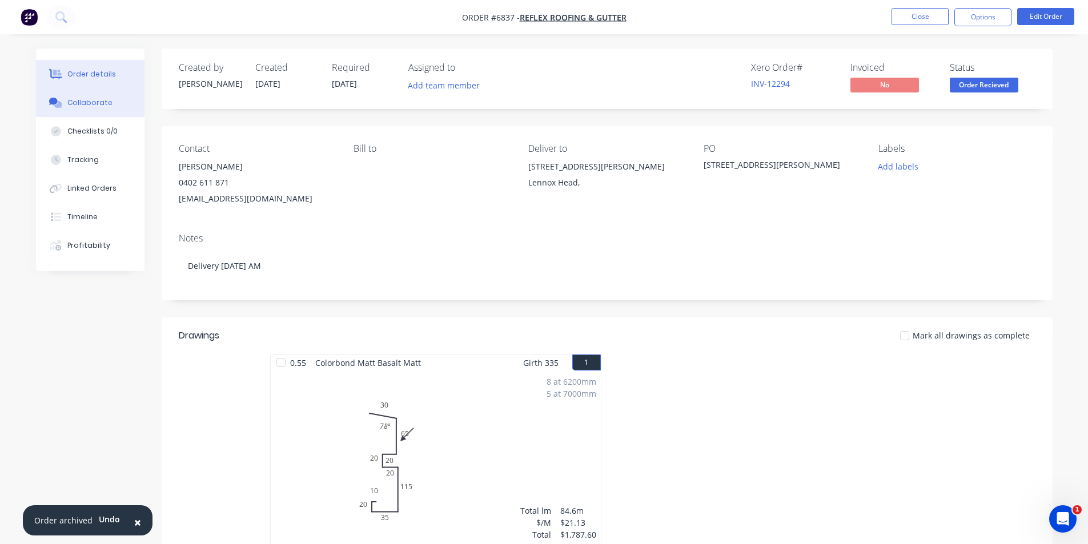
click at [67, 105] on div "Collaborate" at bounding box center [89, 103] width 45 height 10
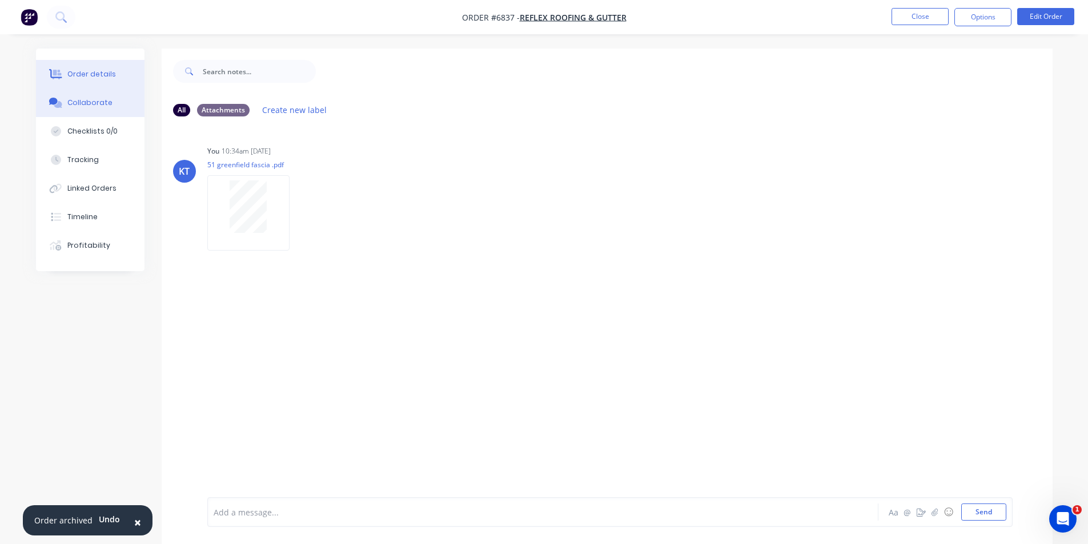
click at [85, 73] on div "Order details" at bounding box center [91, 74] width 49 height 10
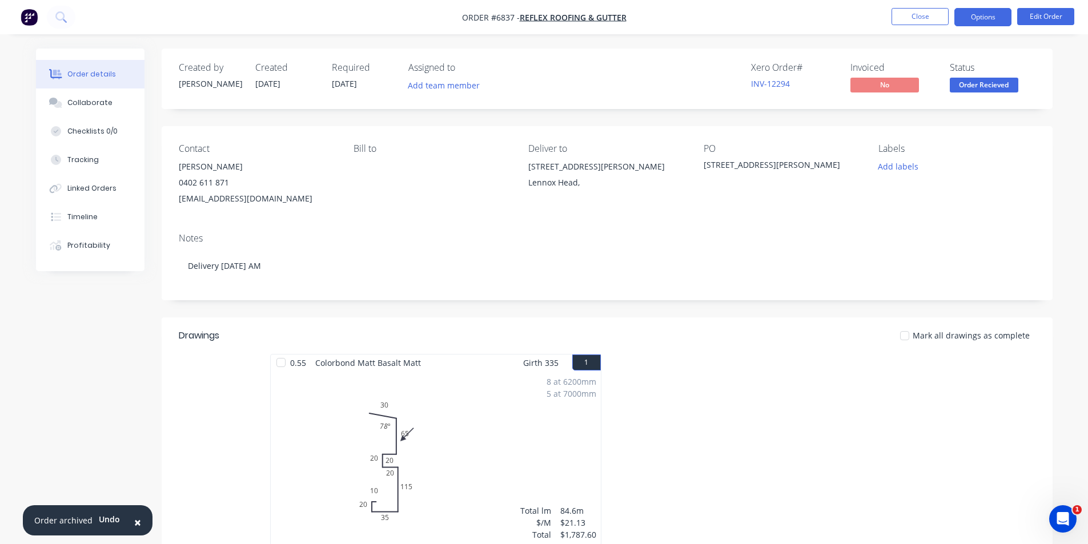
click at [988, 22] on button "Options" at bounding box center [983, 17] width 57 height 18
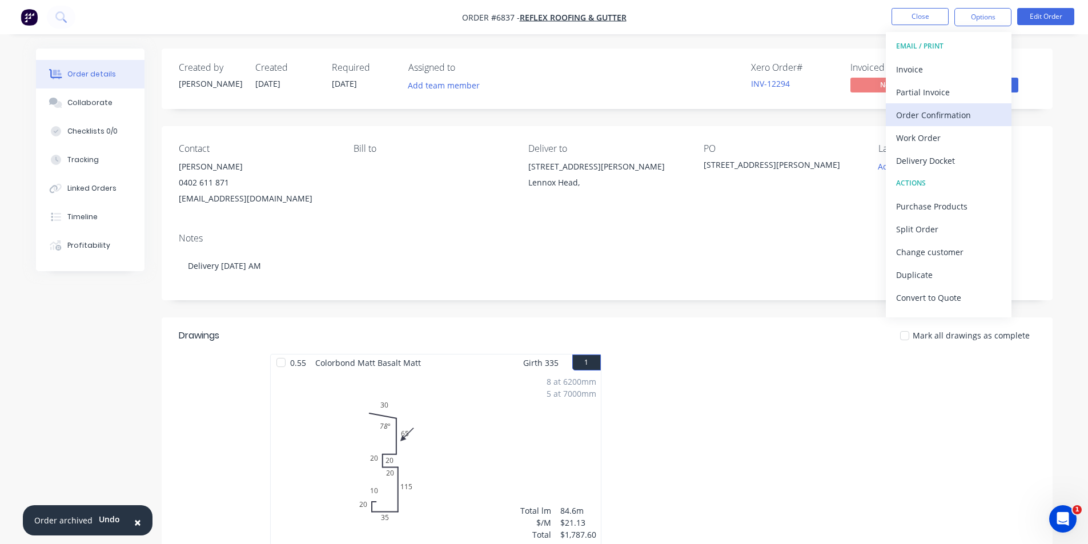
click at [940, 122] on div "Order Confirmation" at bounding box center [948, 115] width 105 height 17
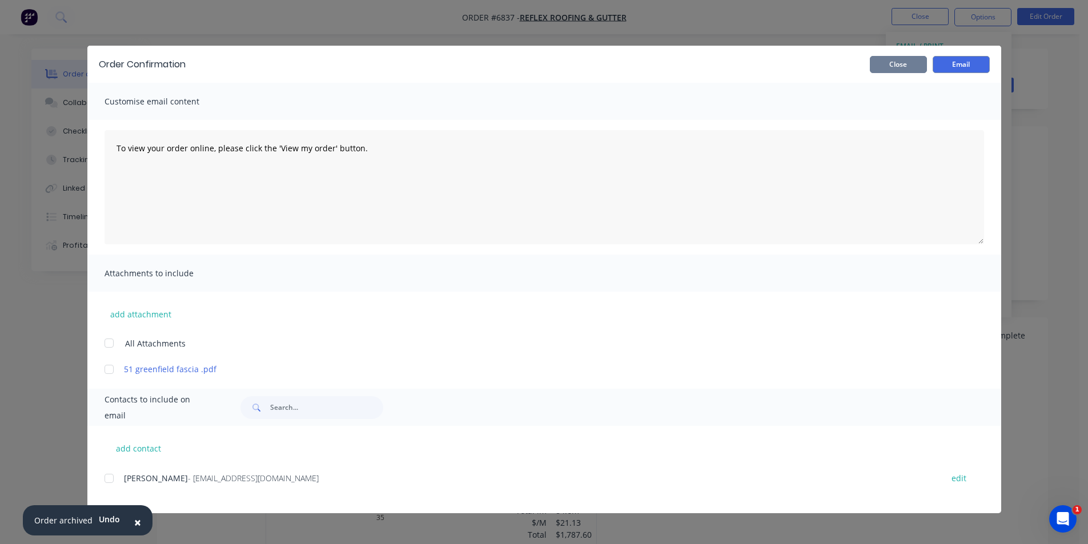
click at [912, 59] on button "Close" at bounding box center [898, 64] width 57 height 17
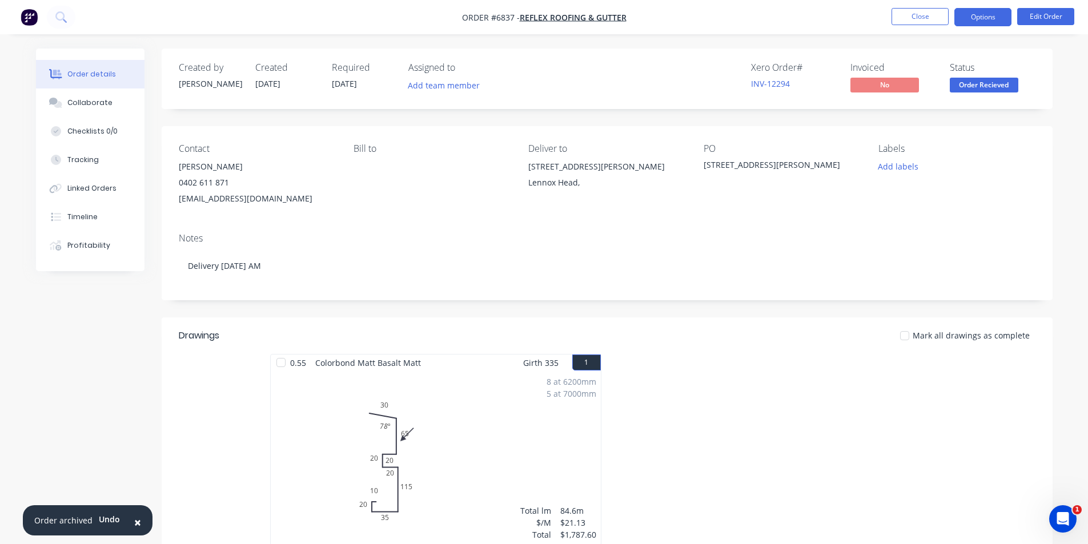
drag, startPoint x: 972, startPoint y: 4, endPoint x: 974, endPoint y: 18, distance: 14.4
click at [974, 17] on nav "Order #6837 - Reflex Roofing & Gutter Close Options Edit Order" at bounding box center [544, 17] width 1088 height 34
click at [974, 18] on button "Options" at bounding box center [983, 17] width 57 height 18
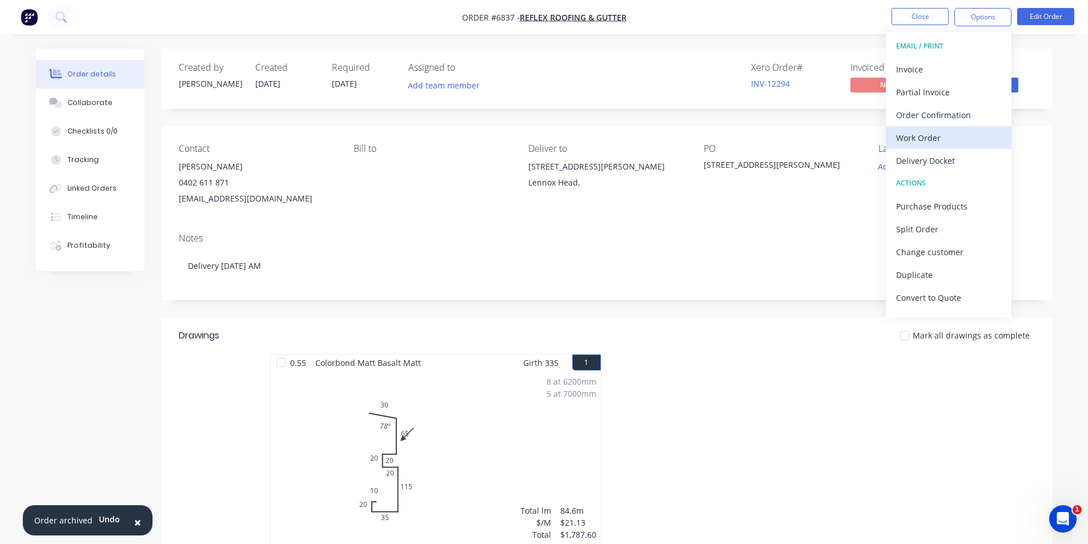
click at [960, 138] on div "Work Order" at bounding box center [948, 138] width 105 height 17
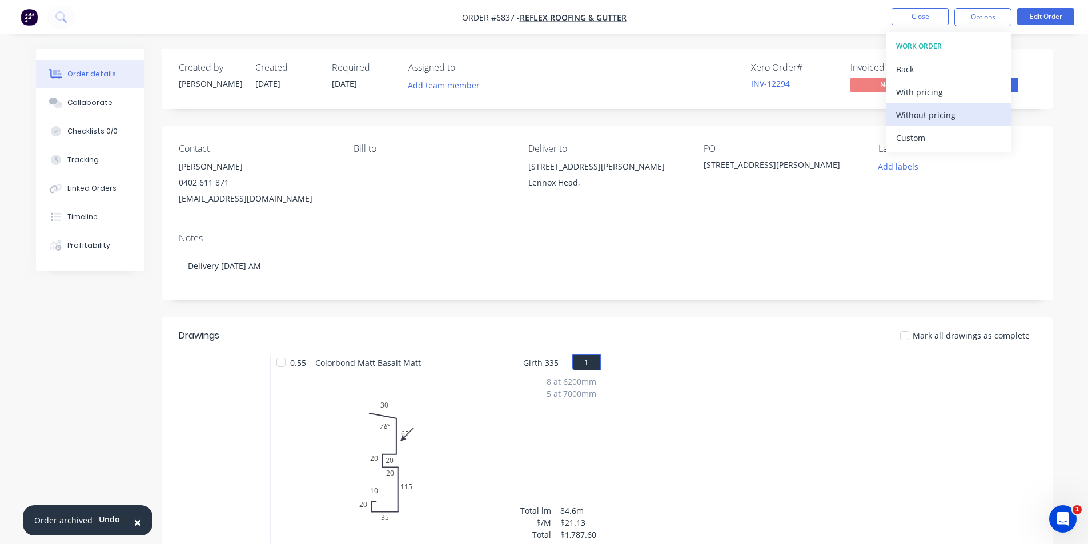
click at [956, 111] on div "Without pricing" at bounding box center [948, 115] width 105 height 17
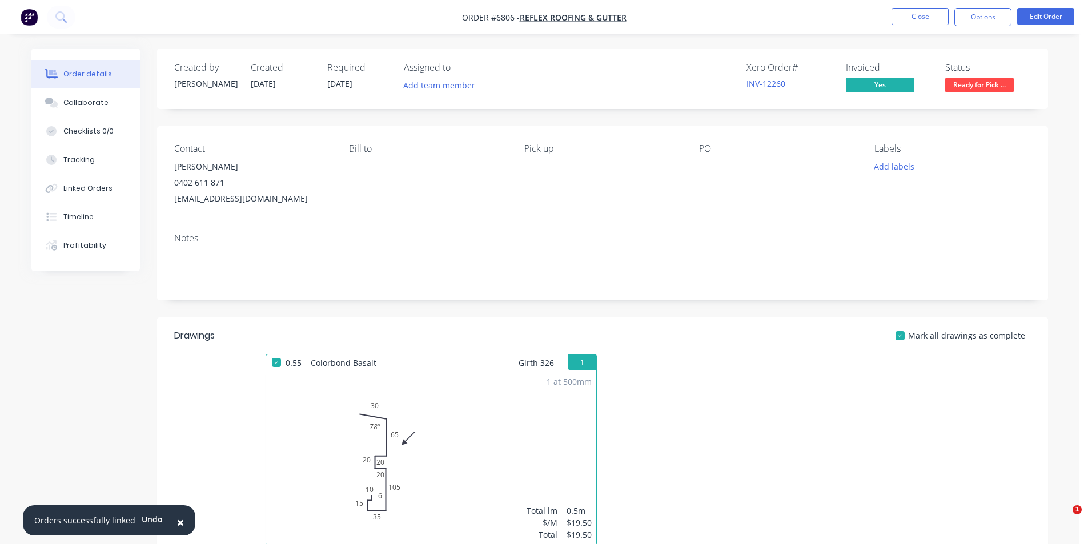
click at [934, 15] on button "Close" at bounding box center [920, 16] width 57 height 17
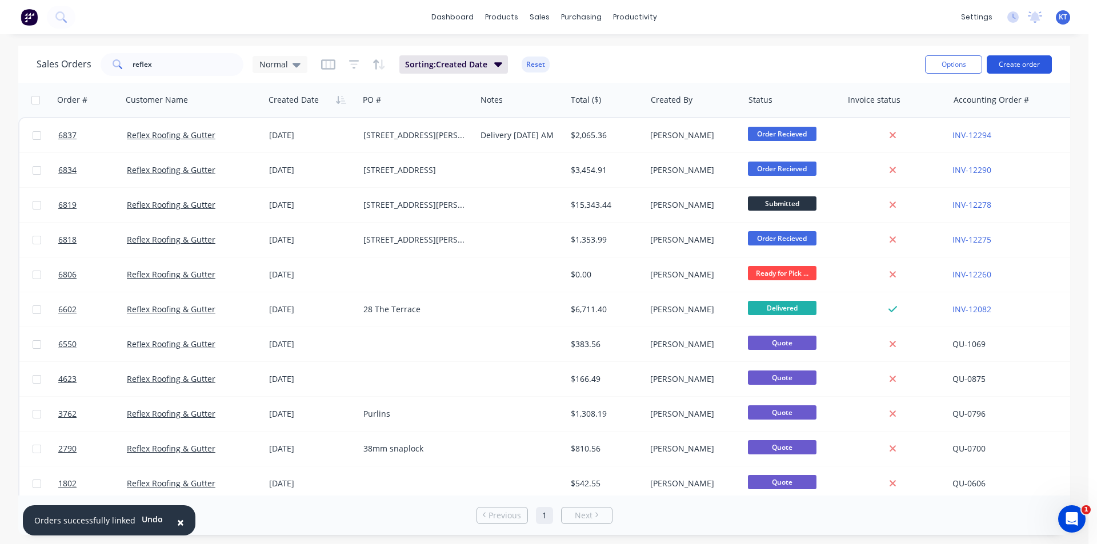
click at [1036, 57] on button "Create order" at bounding box center [1019, 64] width 65 height 18
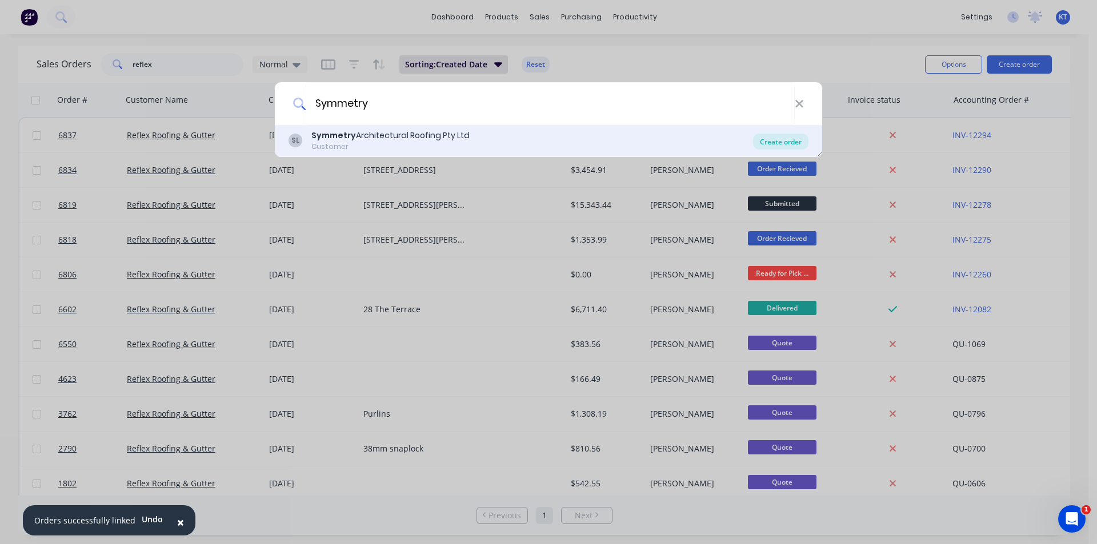
type input "Symmetry"
click at [770, 145] on div "Create order" at bounding box center [780, 142] width 55 height 16
